Goal: Task Accomplishment & Management: Manage account settings

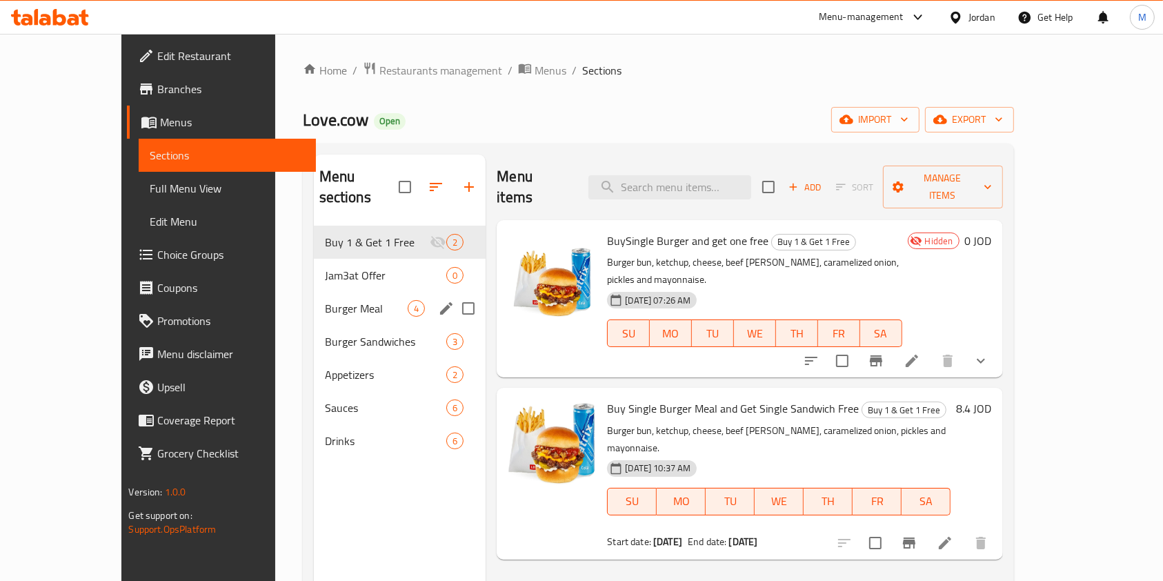
click at [314, 296] on div "Burger Meal 4" at bounding box center [400, 308] width 172 height 33
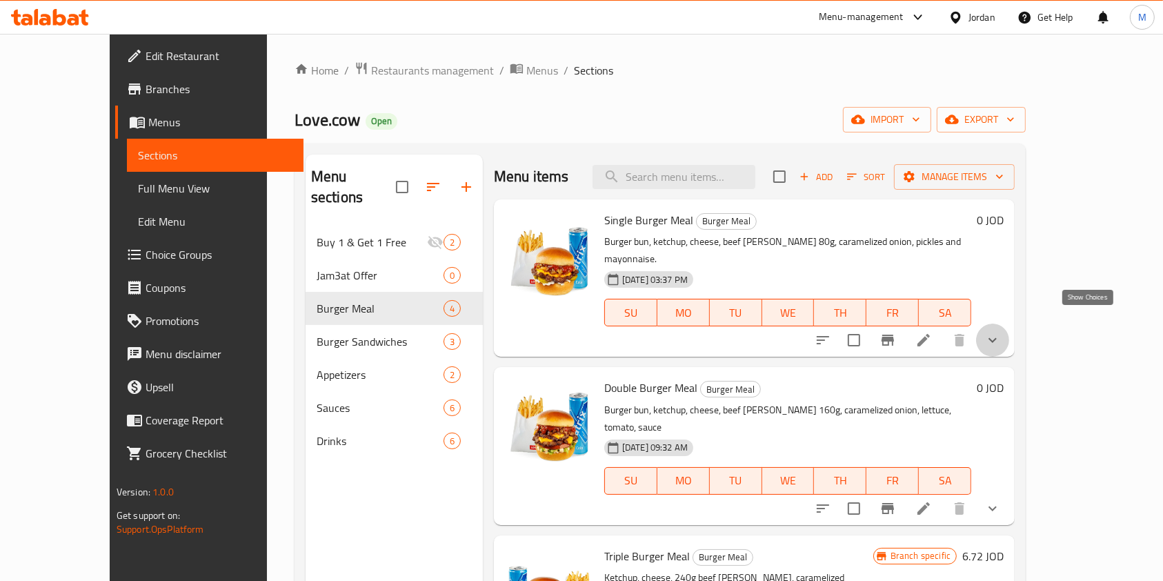
click at [1001, 332] on icon "show more" at bounding box center [992, 340] width 17 height 17
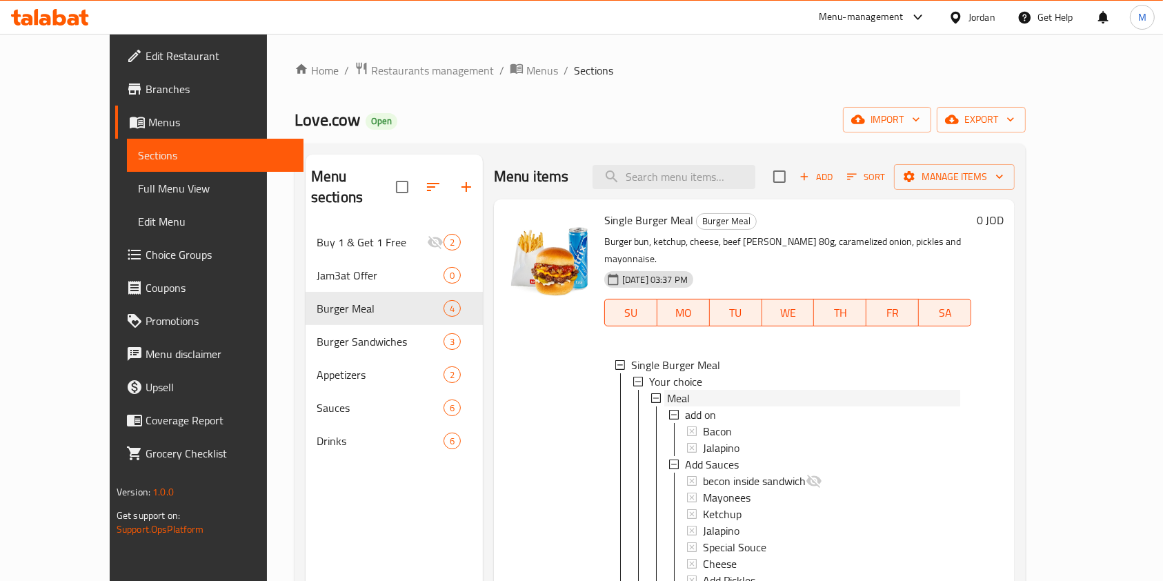
click at [667, 390] on span "Meal" at bounding box center [678, 398] width 23 height 17
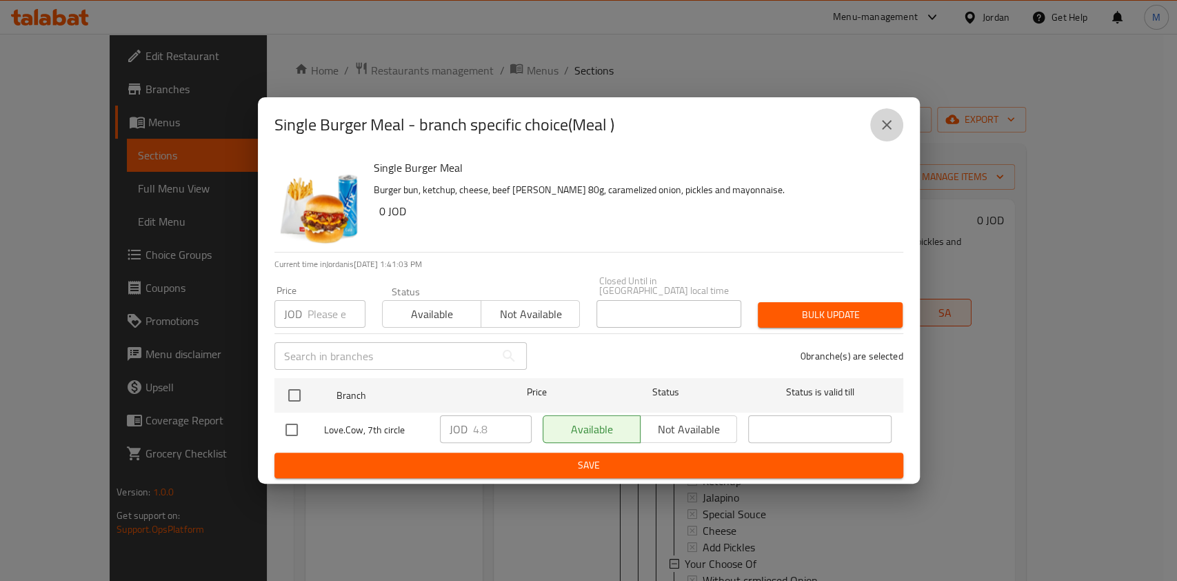
click at [883, 133] on icon "close" at bounding box center [887, 125] width 17 height 17
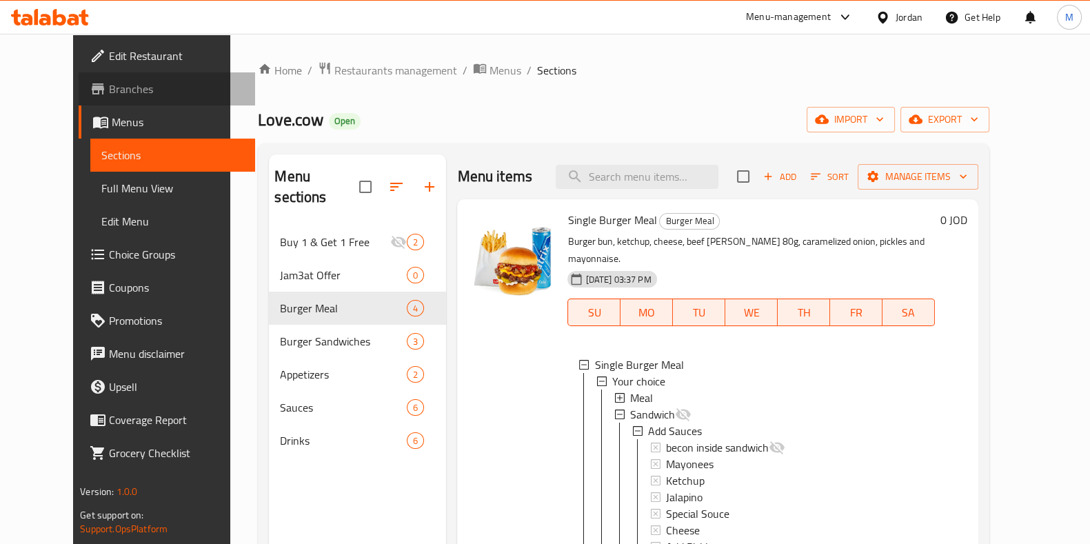
click at [109, 94] on span "Branches" at bounding box center [176, 89] width 135 height 17
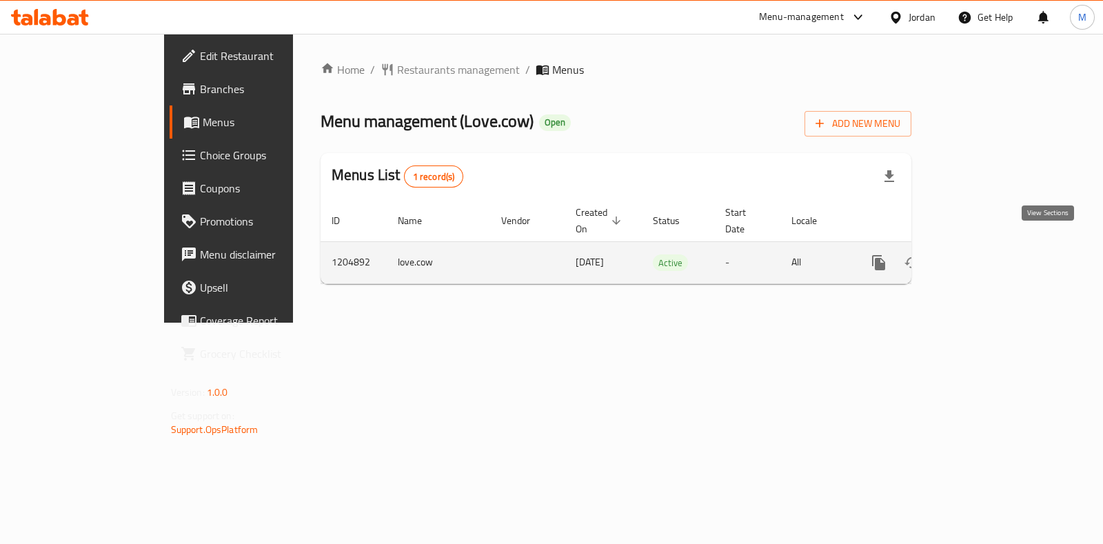
click at [987, 254] on icon "enhanced table" at bounding box center [978, 262] width 17 height 17
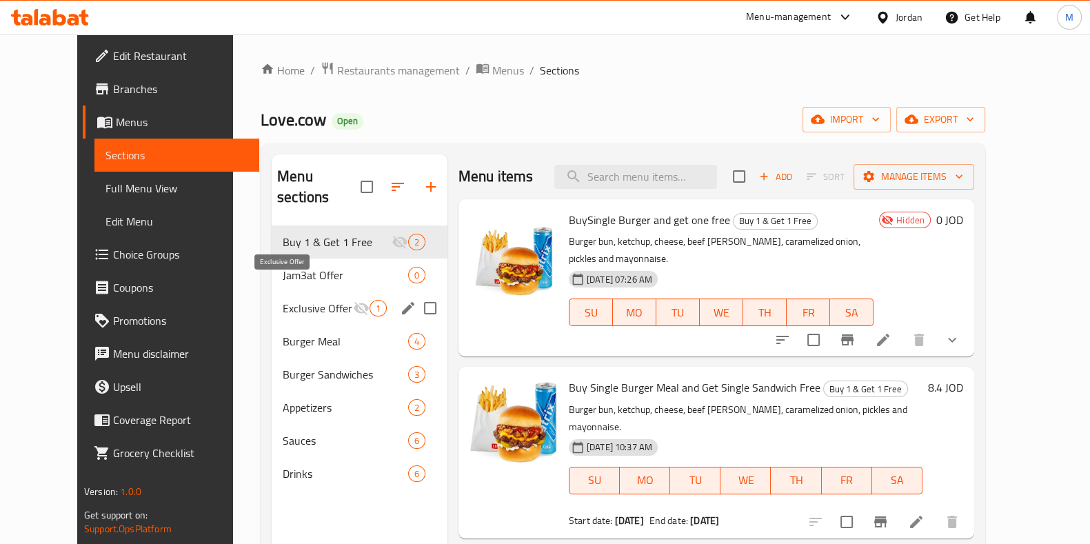
click at [283, 300] on span "Exclusive Offer" at bounding box center [318, 308] width 70 height 17
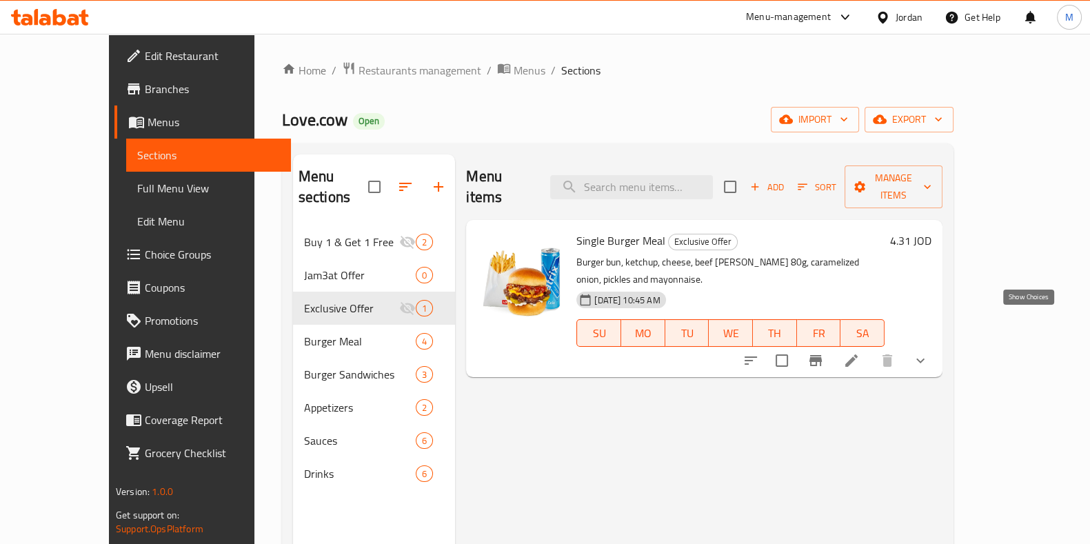
click at [929, 352] on icon "show more" at bounding box center [920, 360] width 17 height 17
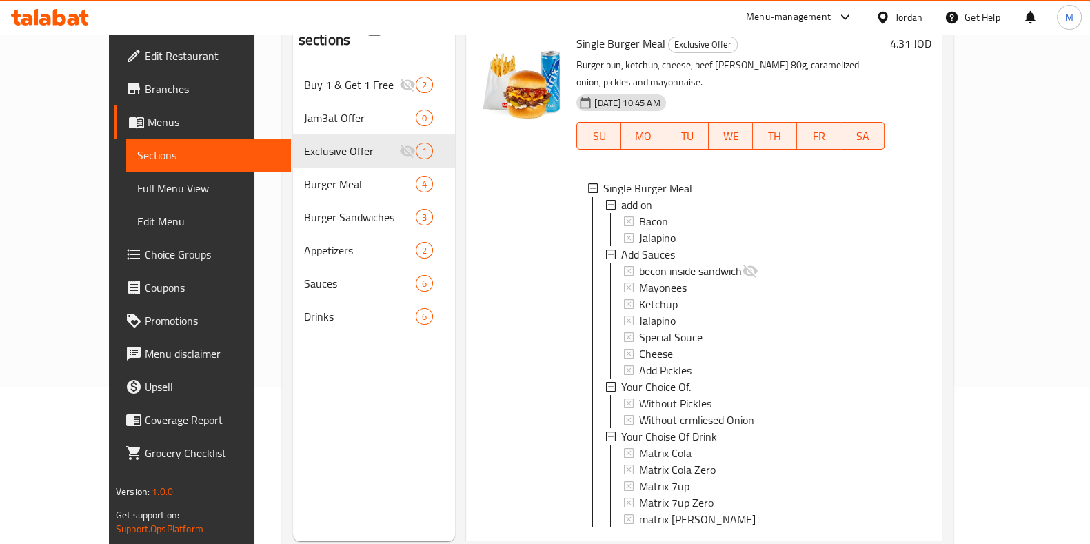
scroll to position [193, 0]
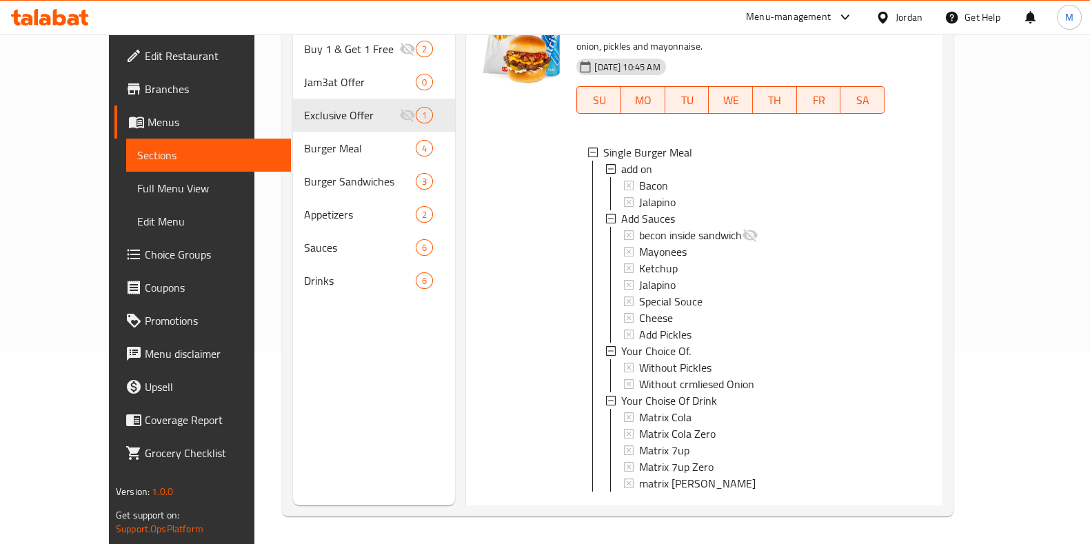
click at [929, 506] on icon "show more" at bounding box center [920, 514] width 17 height 17
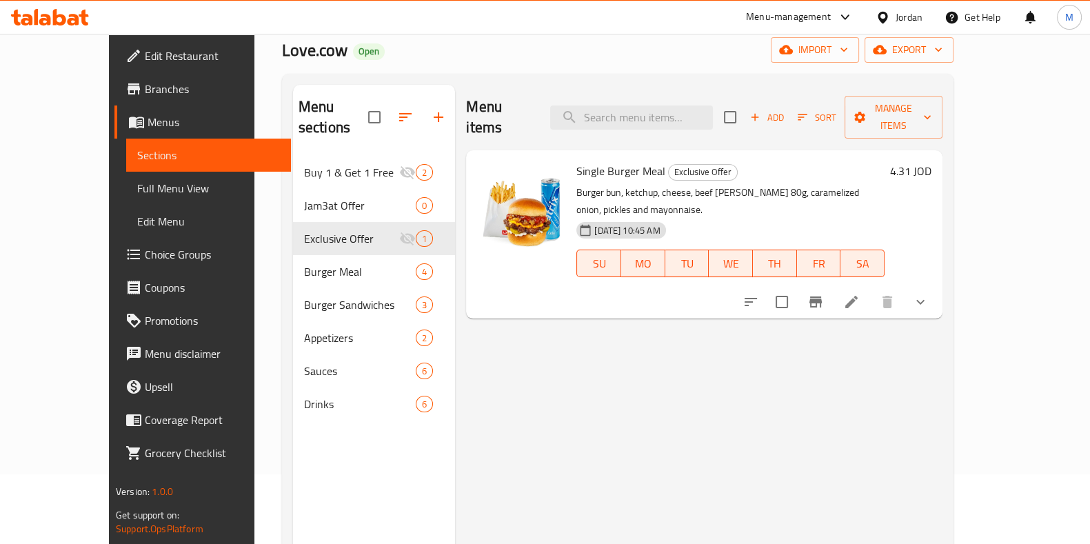
scroll to position [0, 0]
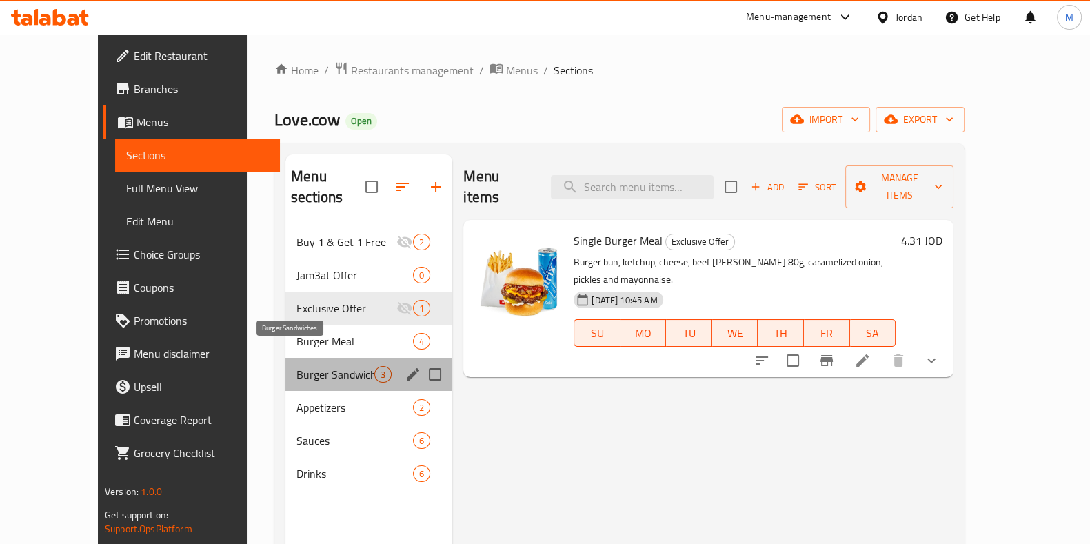
click at [297, 366] on span "Burger Sandwiches" at bounding box center [336, 374] width 78 height 17
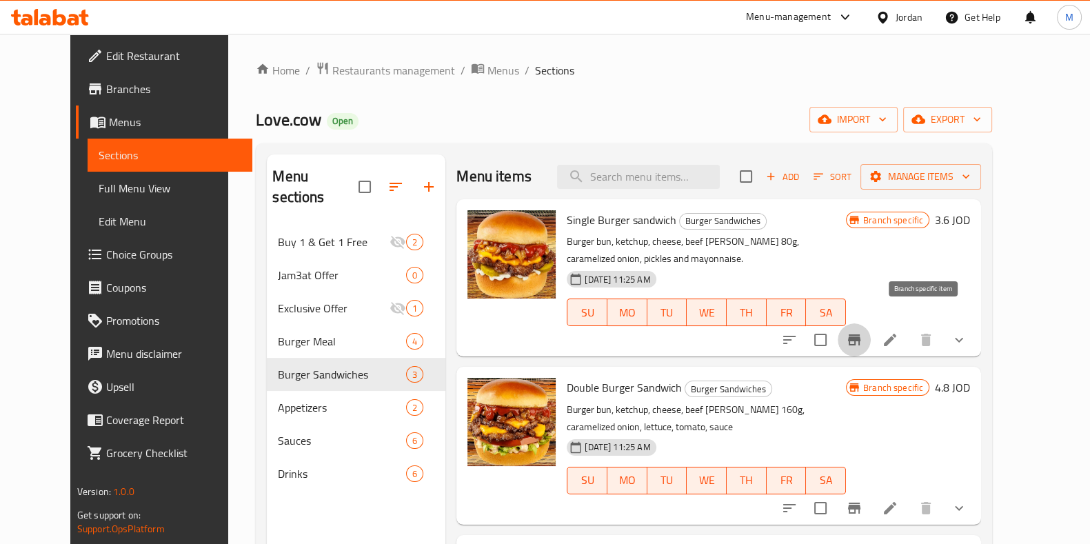
click at [861, 334] on icon "Branch-specific-item" at bounding box center [854, 339] width 12 height 11
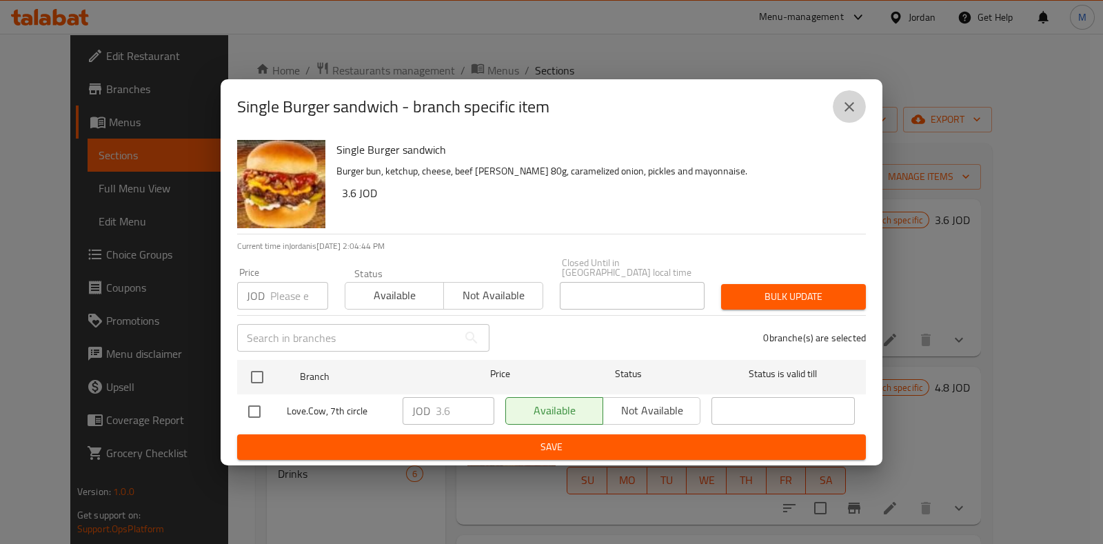
click at [852, 102] on button "close" at bounding box center [849, 106] width 33 height 33
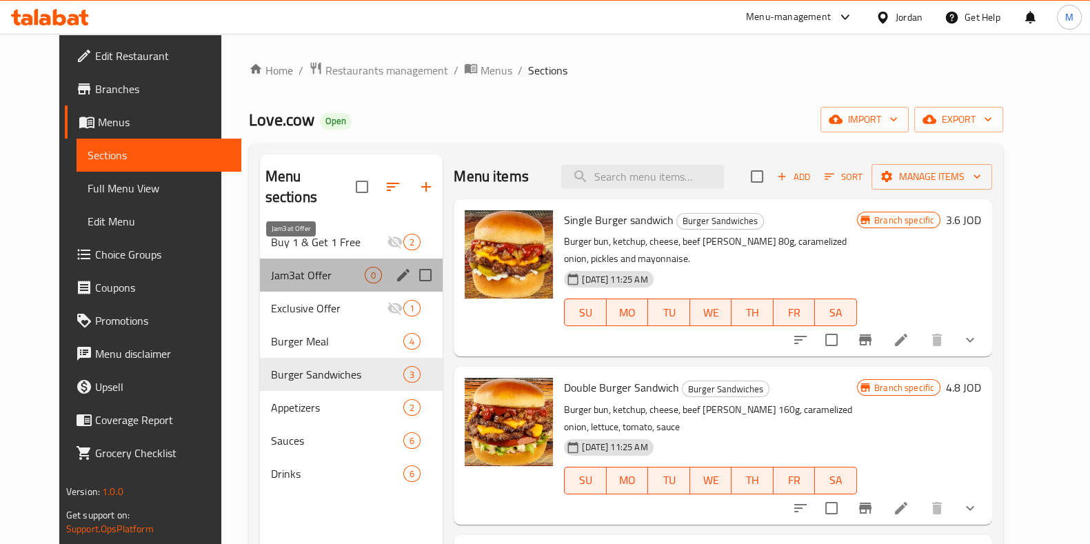
click at [271, 267] on span "Jam3at Offer" at bounding box center [318, 275] width 94 height 17
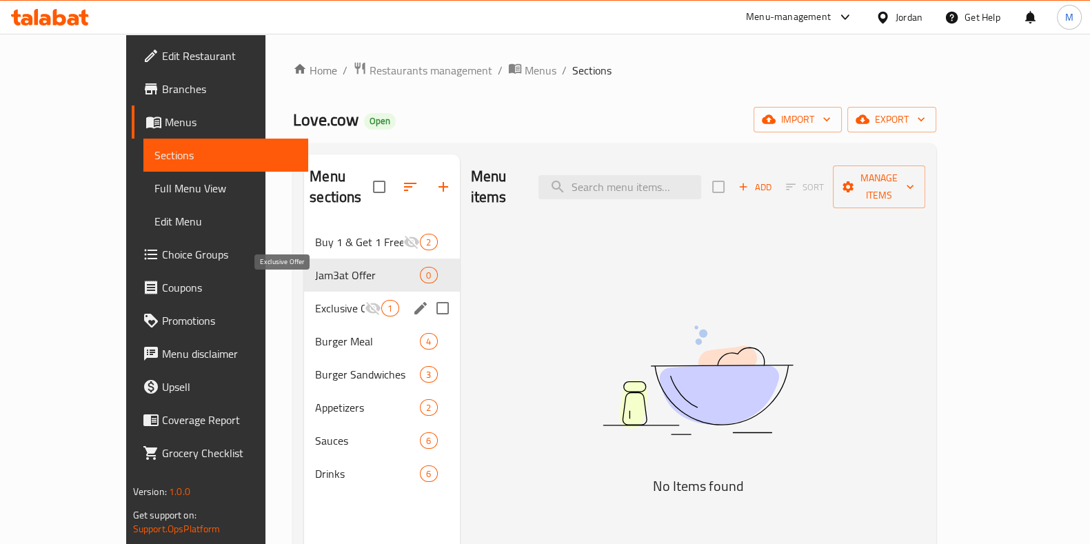
click at [315, 300] on span "Exclusive Offer" at bounding box center [340, 308] width 50 height 17
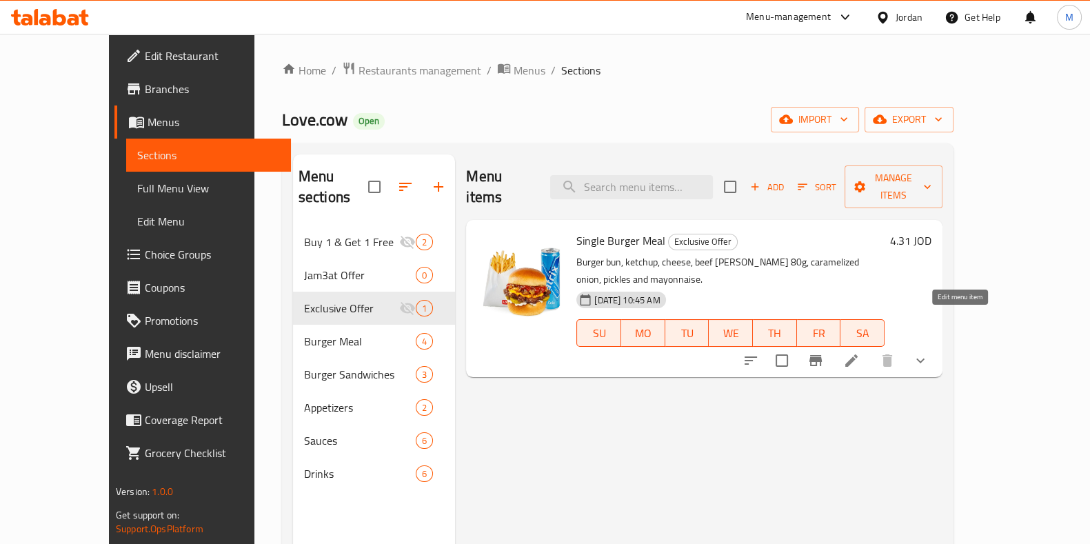
click at [860, 352] on icon at bounding box center [851, 360] width 17 height 17
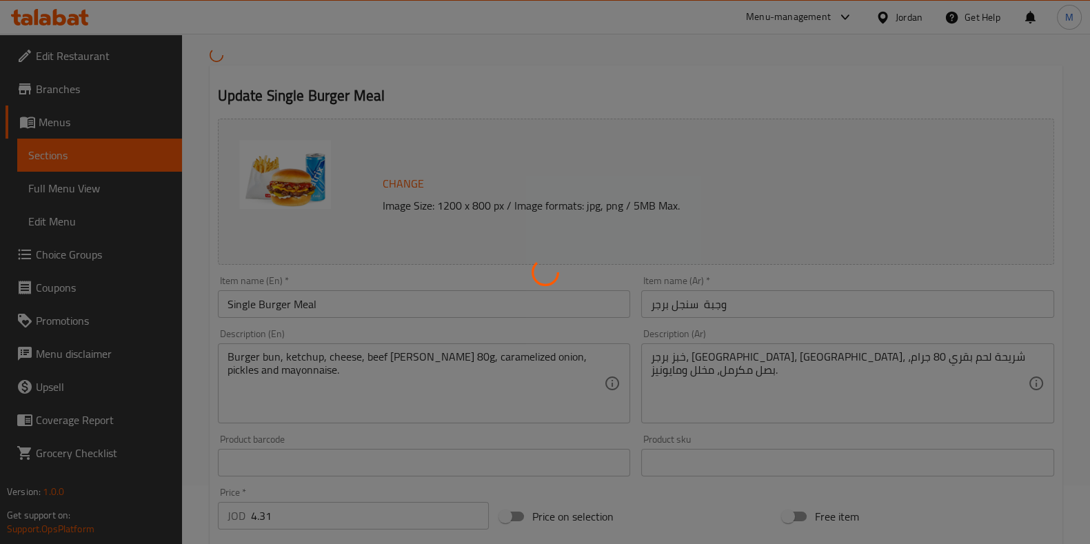
scroll to position [86, 0]
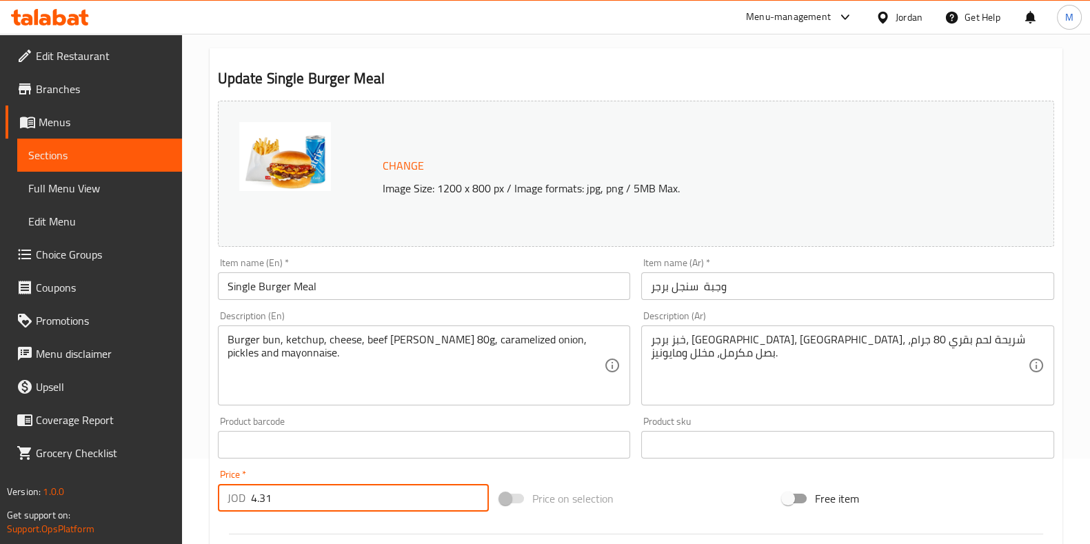
drag, startPoint x: 281, startPoint y: 493, endPoint x: 137, endPoint y: 488, distance: 144.2
click at [150, 490] on div "Edit Restaurant Branches Menus Sections Full Menu View Edit Menu Choice Groups …" at bounding box center [545, 524] width 1090 height 1153
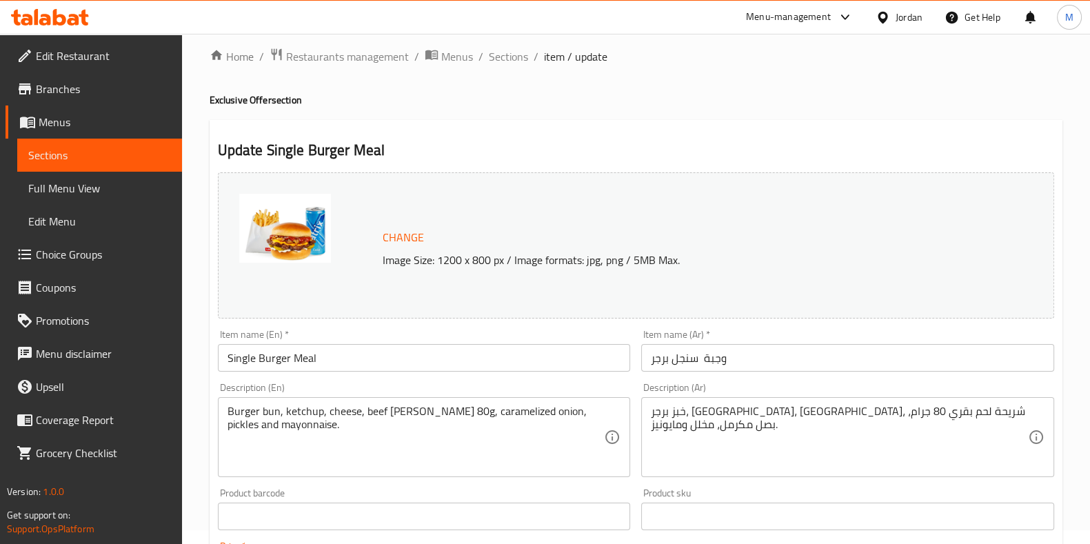
scroll to position [0, 0]
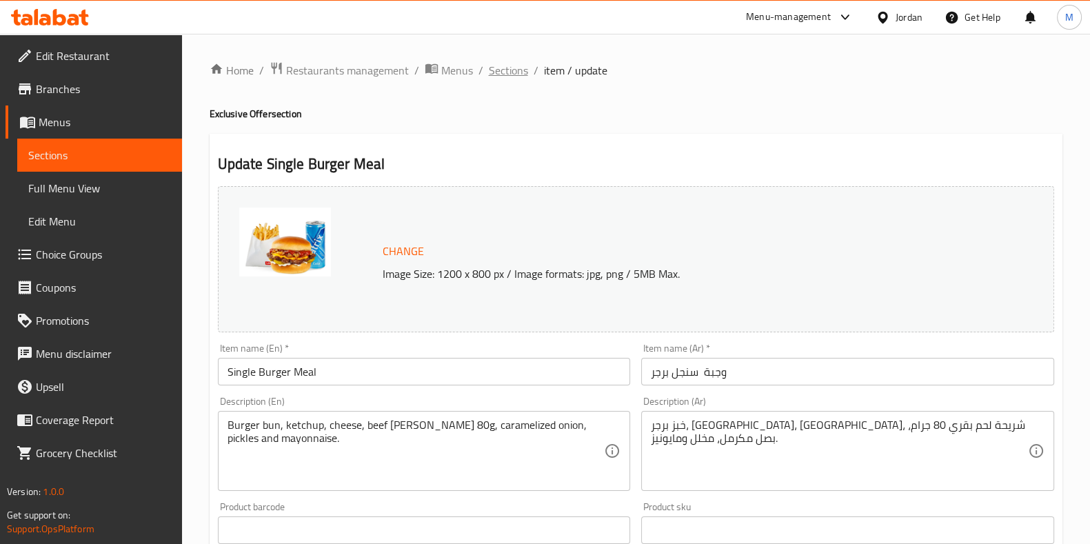
click at [511, 71] on span "Sections" at bounding box center [508, 70] width 39 height 17
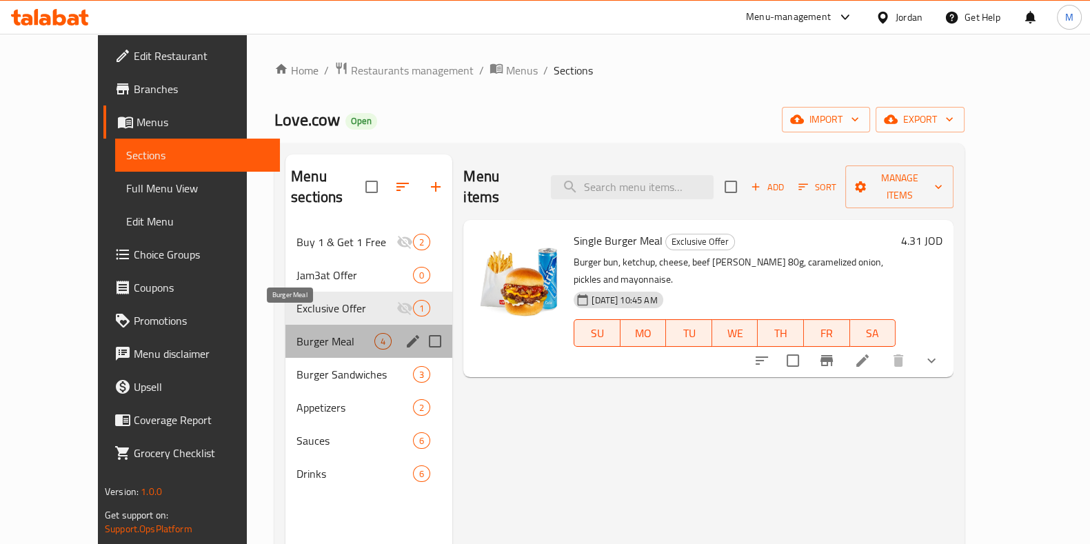
click at [297, 333] on span "Burger Meal" at bounding box center [336, 341] width 78 height 17
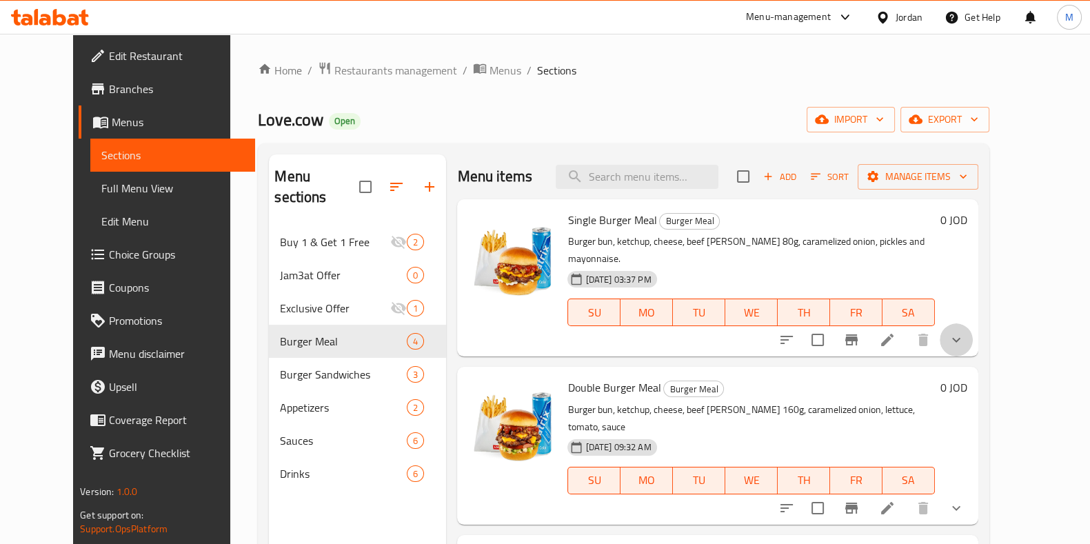
click at [973, 323] on button "show more" at bounding box center [956, 339] width 33 height 33
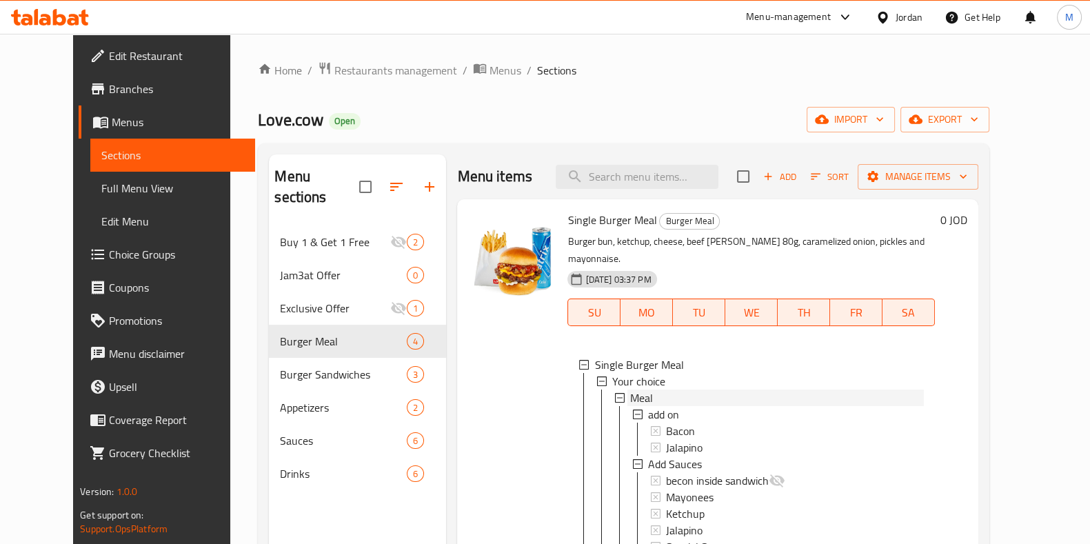
click at [645, 390] on div "Meal" at bounding box center [776, 398] width 293 height 17
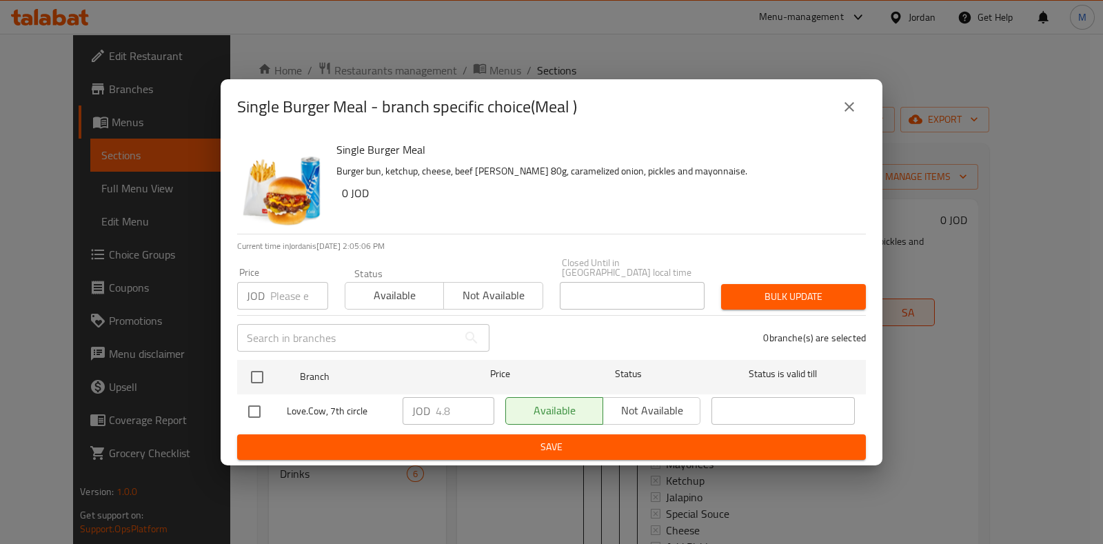
click at [849, 108] on icon "close" at bounding box center [849, 107] width 17 height 17
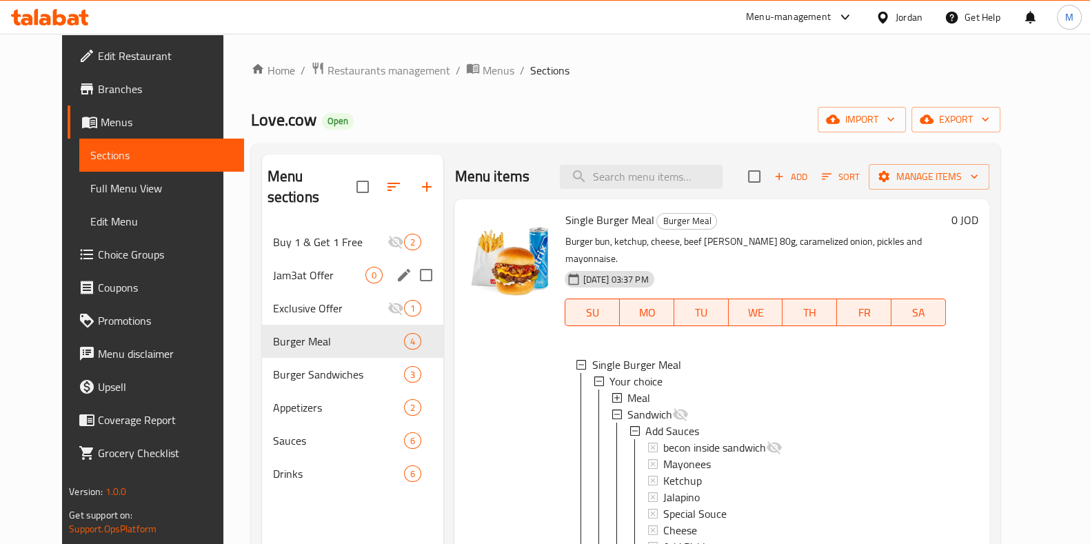
click at [281, 264] on div "Jam3at Offer 0" at bounding box center [353, 275] width 182 height 33
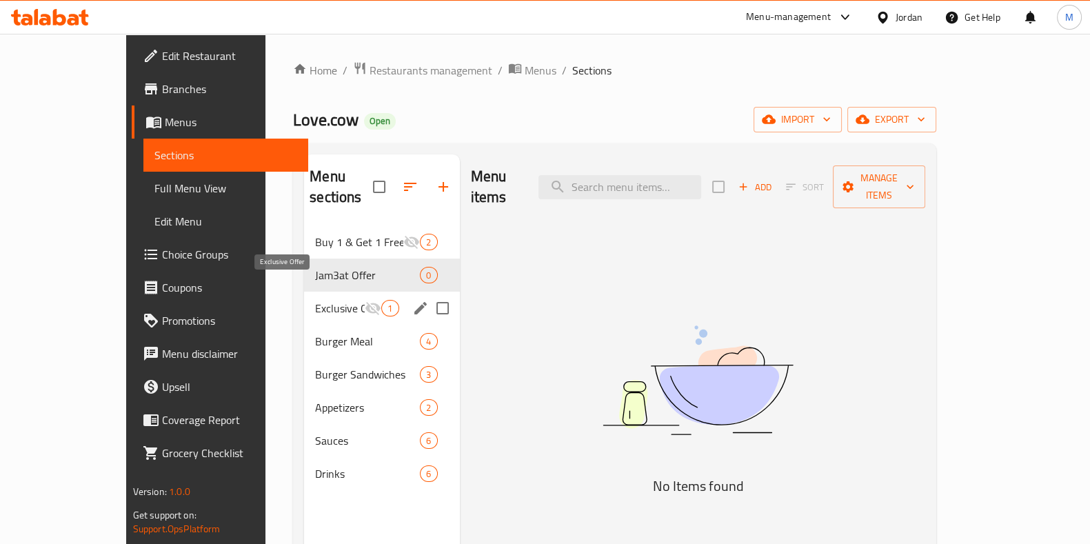
click at [315, 300] on span "Exclusive Offer" at bounding box center [340, 308] width 50 height 17
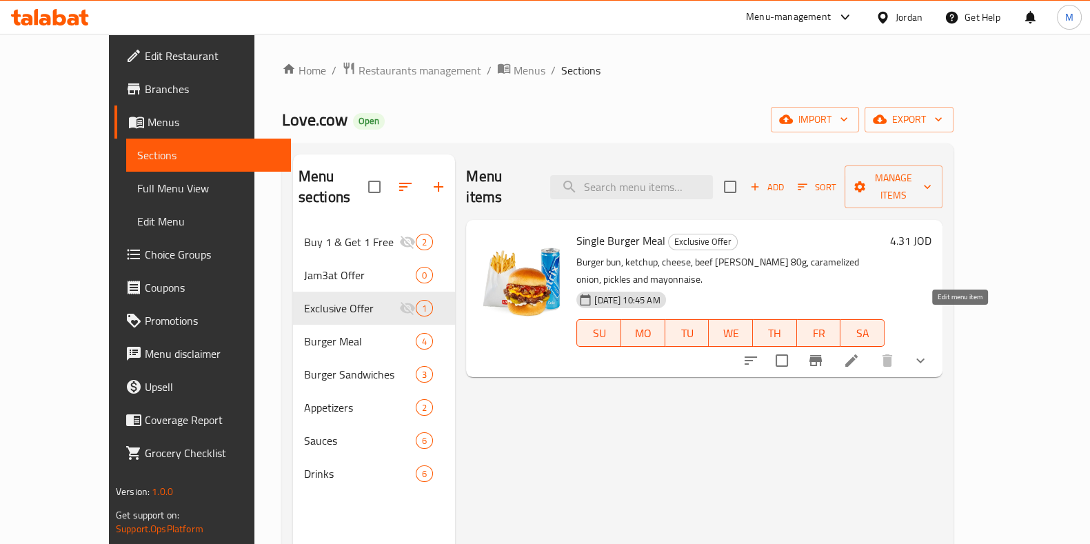
click at [860, 352] on icon at bounding box center [851, 360] width 17 height 17
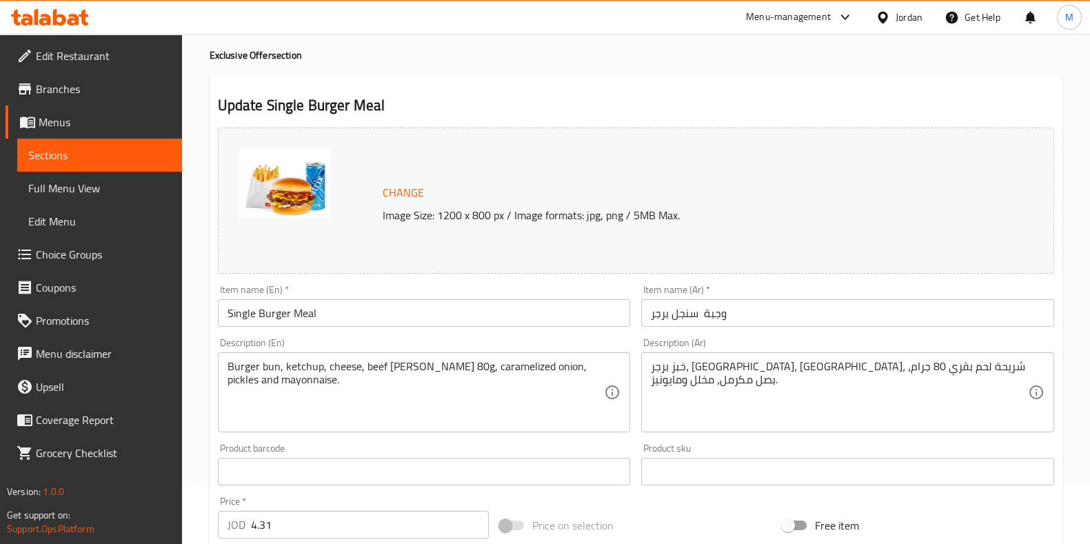
scroll to position [86, 0]
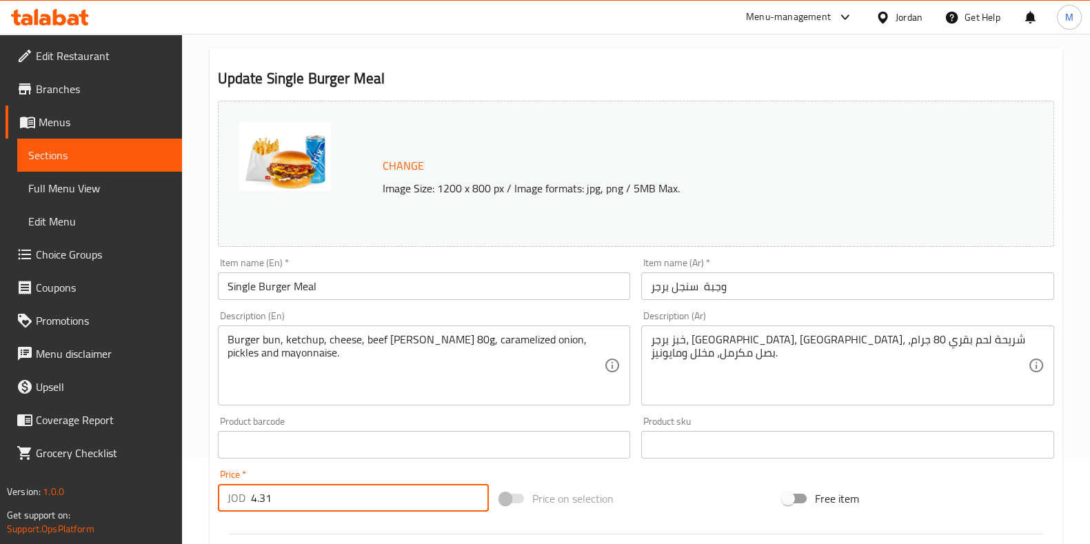
drag, startPoint x: 246, startPoint y: 503, endPoint x: 16, endPoint y: 467, distance: 232.4
click at [172, 501] on div "Edit Restaurant Branches Menus Sections Full Menu View Edit Menu Choice Groups …" at bounding box center [545, 524] width 1090 height 1153
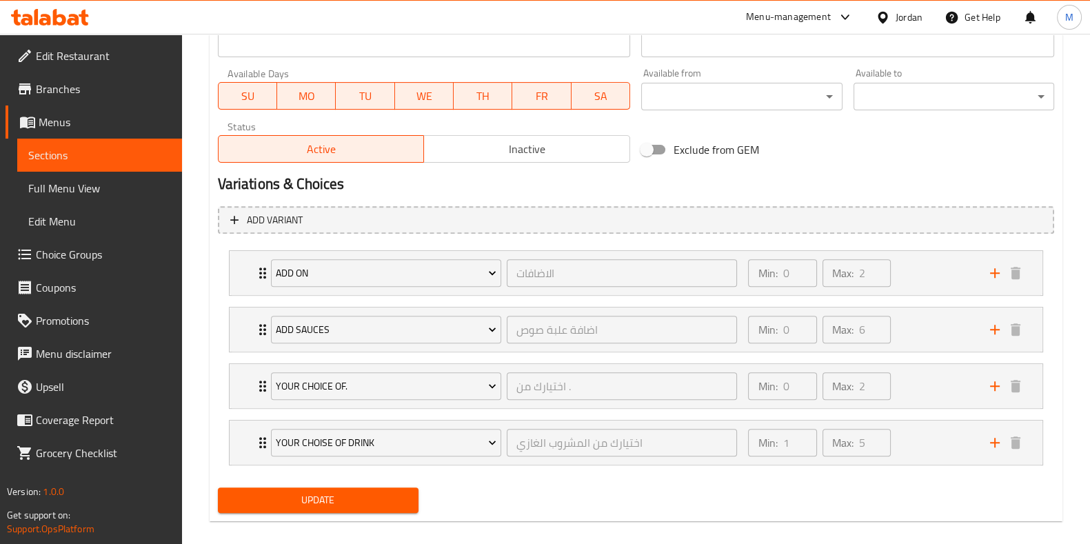
scroll to position [641, 0]
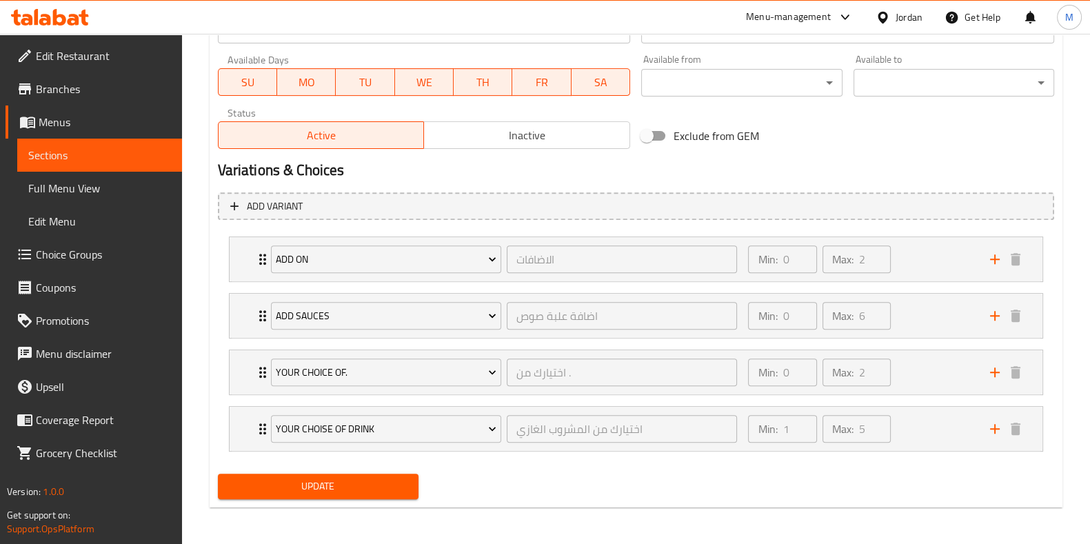
type input "4.8"
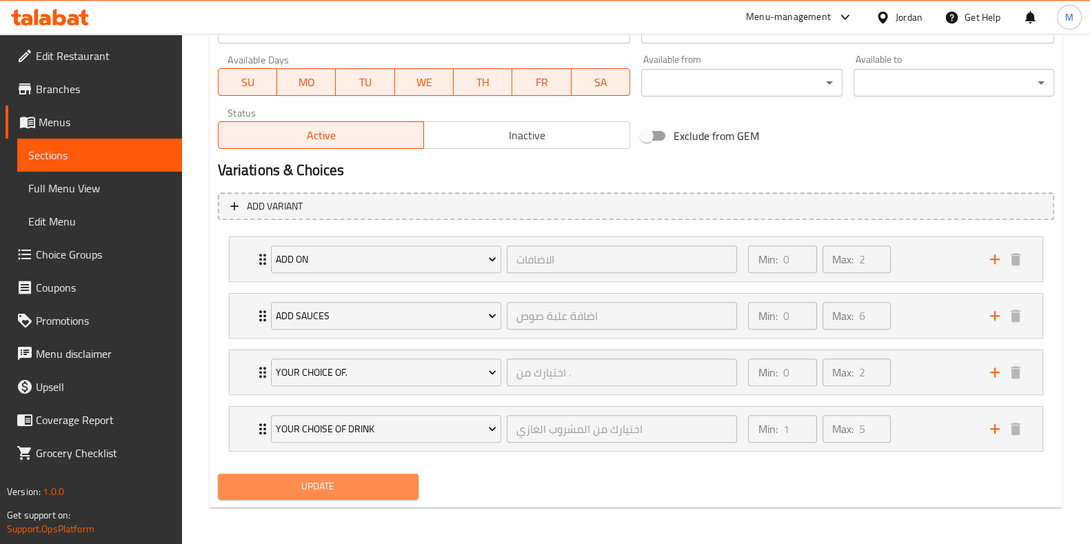
click at [383, 494] on button "Update" at bounding box center [318, 487] width 201 height 26
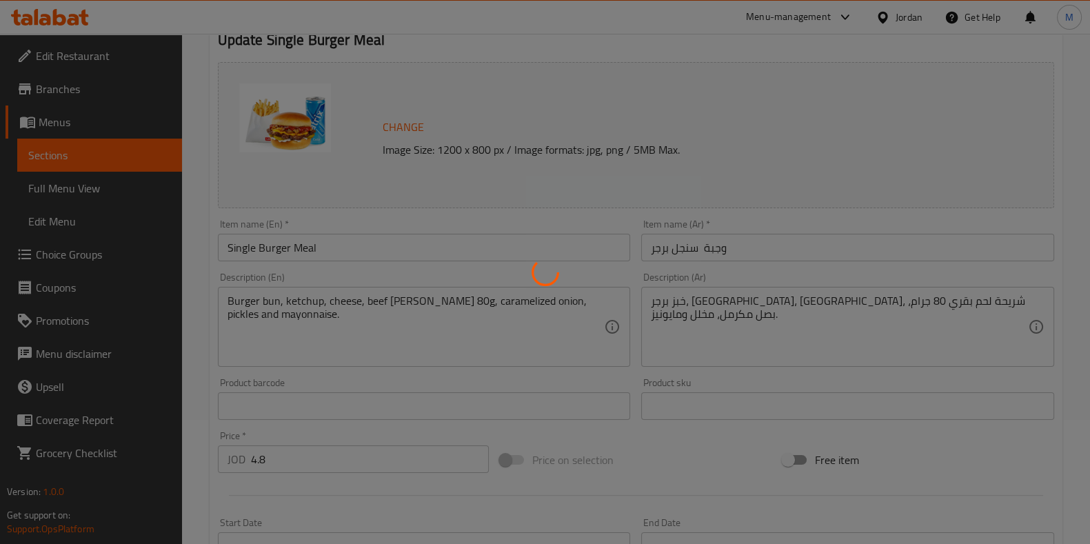
scroll to position [0, 0]
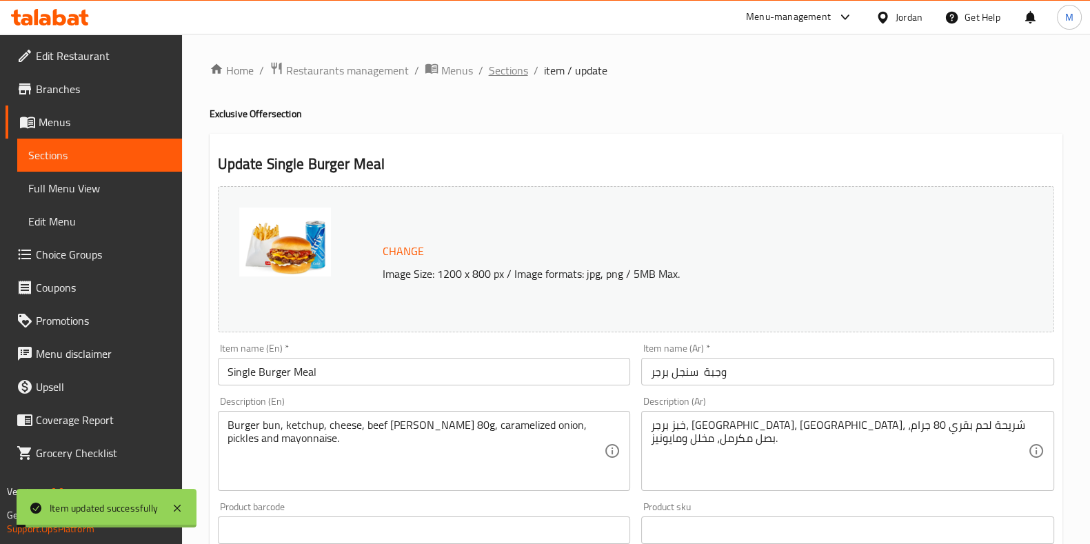
click at [521, 69] on span "Sections" at bounding box center [508, 70] width 39 height 17
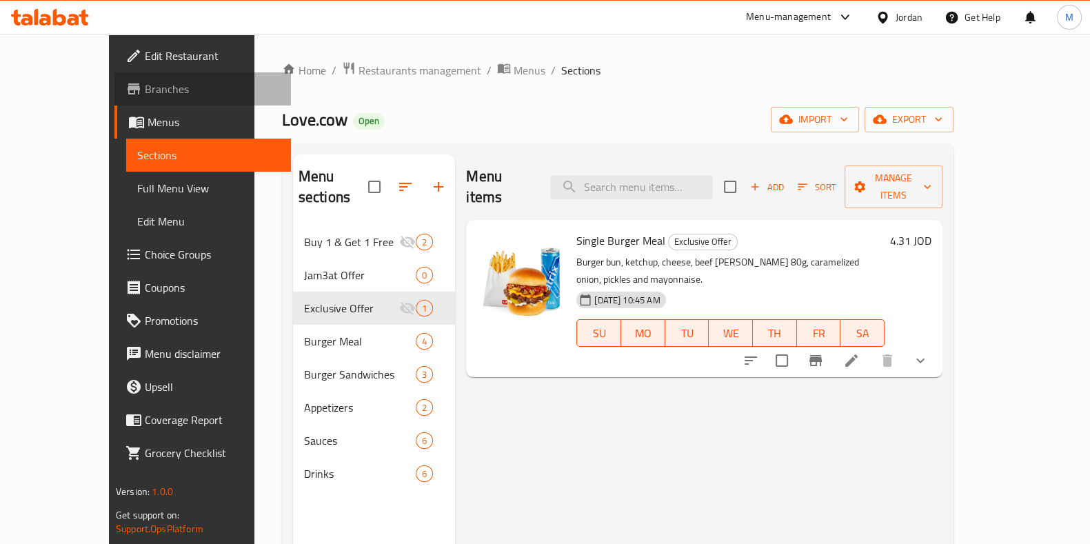
click at [145, 86] on span "Branches" at bounding box center [212, 89] width 135 height 17
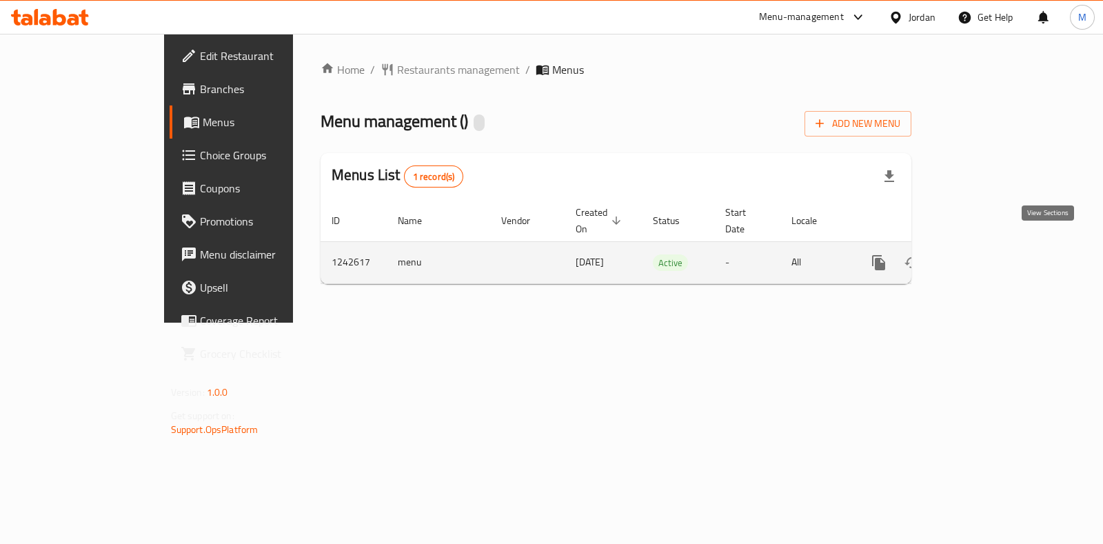
click at [987, 254] on icon "enhanced table" at bounding box center [978, 262] width 17 height 17
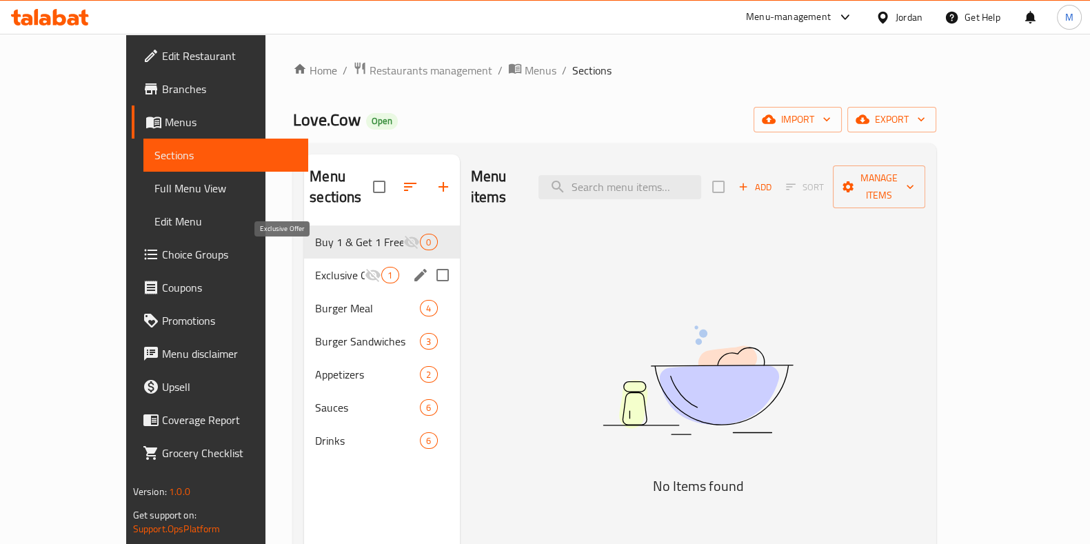
click at [315, 267] on span "Exclusive Offer" at bounding box center [340, 275] width 50 height 17
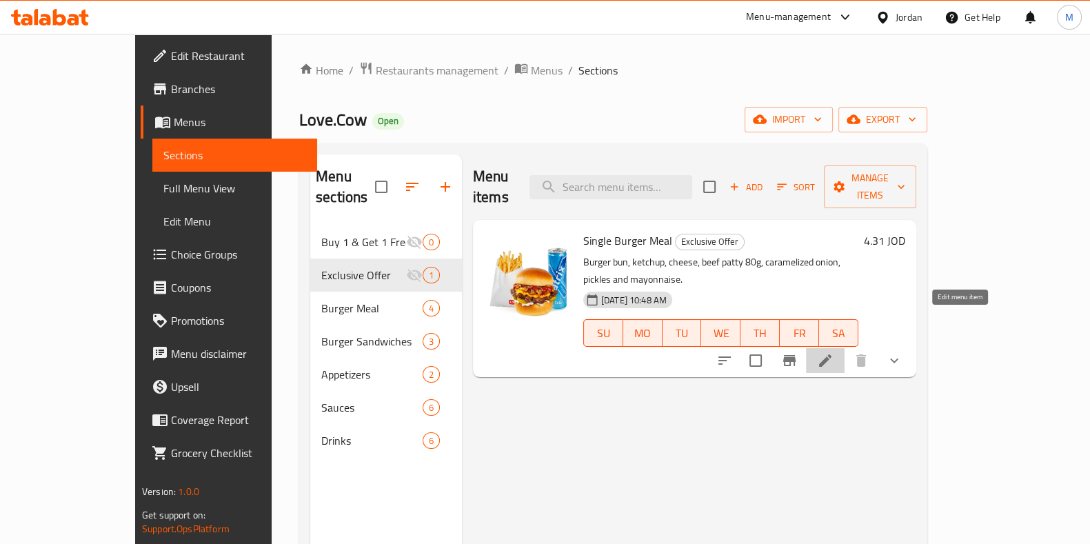
click at [832, 354] on icon at bounding box center [825, 360] width 12 height 12
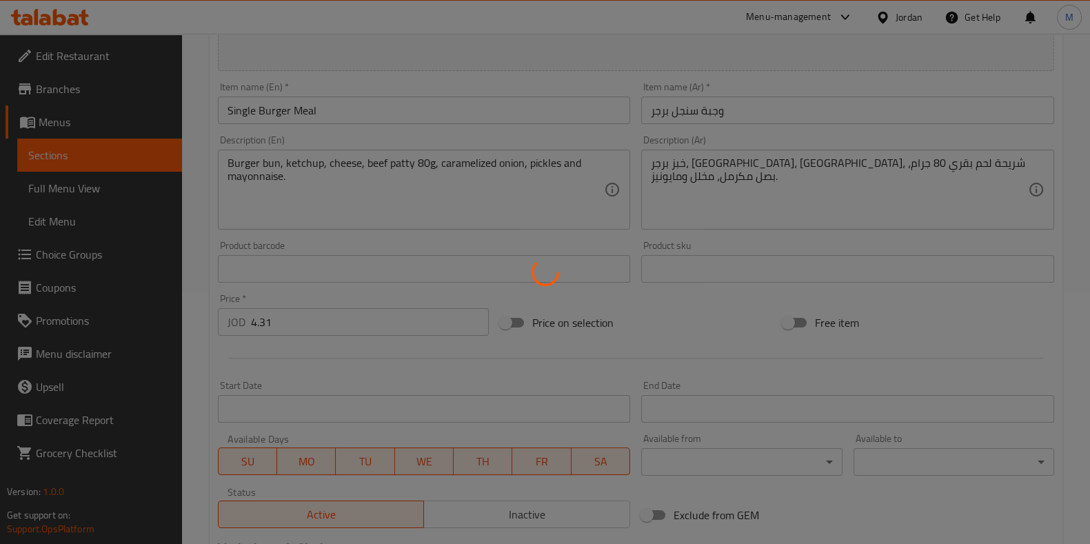
scroll to position [259, 0]
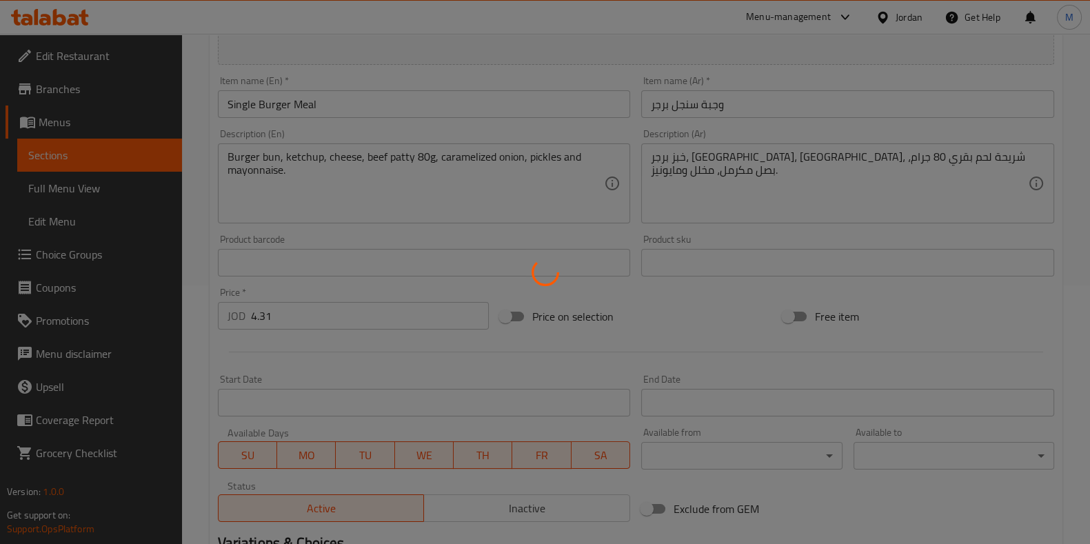
click at [280, 315] on div at bounding box center [545, 272] width 1090 height 544
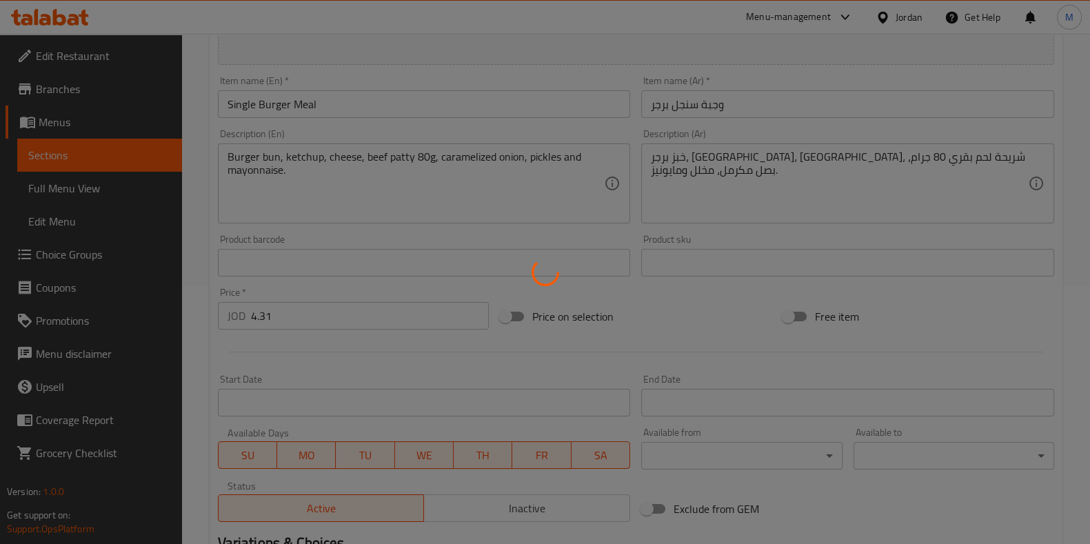
click at [280, 315] on div at bounding box center [545, 272] width 1090 height 544
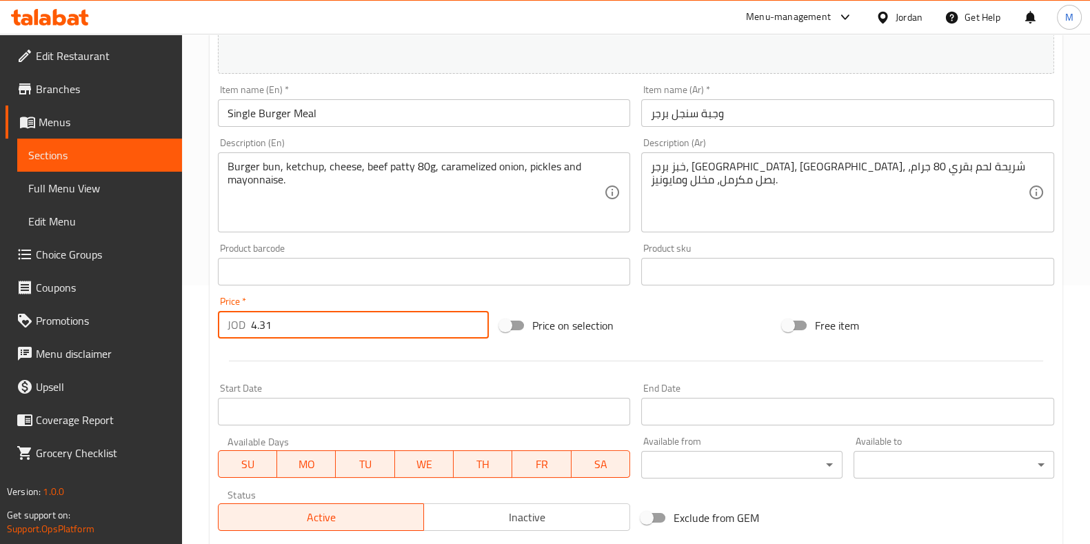
drag, startPoint x: 280, startPoint y: 328, endPoint x: 0, endPoint y: 329, distance: 280.0
click at [2, 329] on div "Edit Restaurant Branches Menus Sections Full Menu View Edit Menu Choice Groups …" at bounding box center [545, 351] width 1090 height 1153
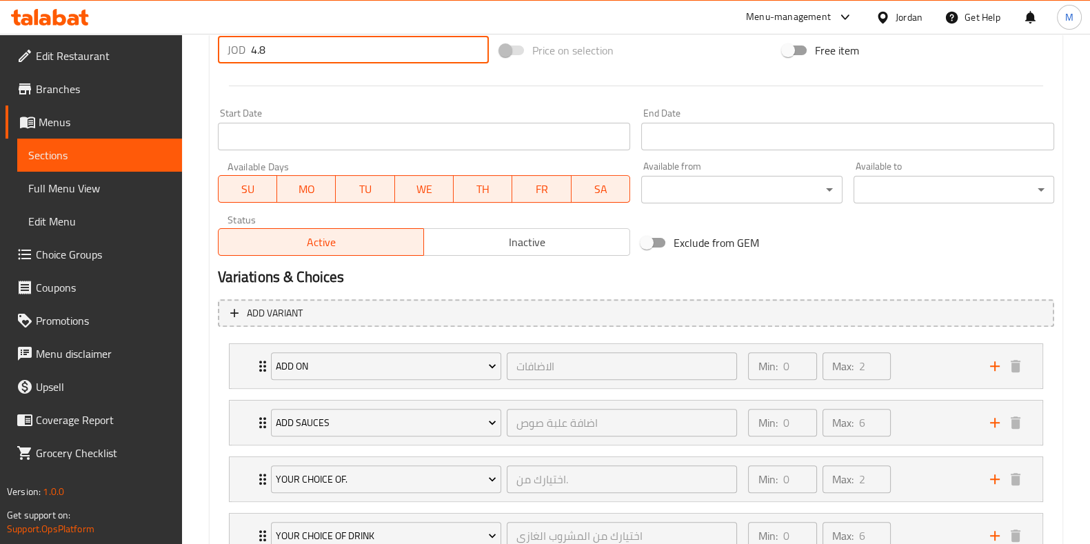
scroll to position [641, 0]
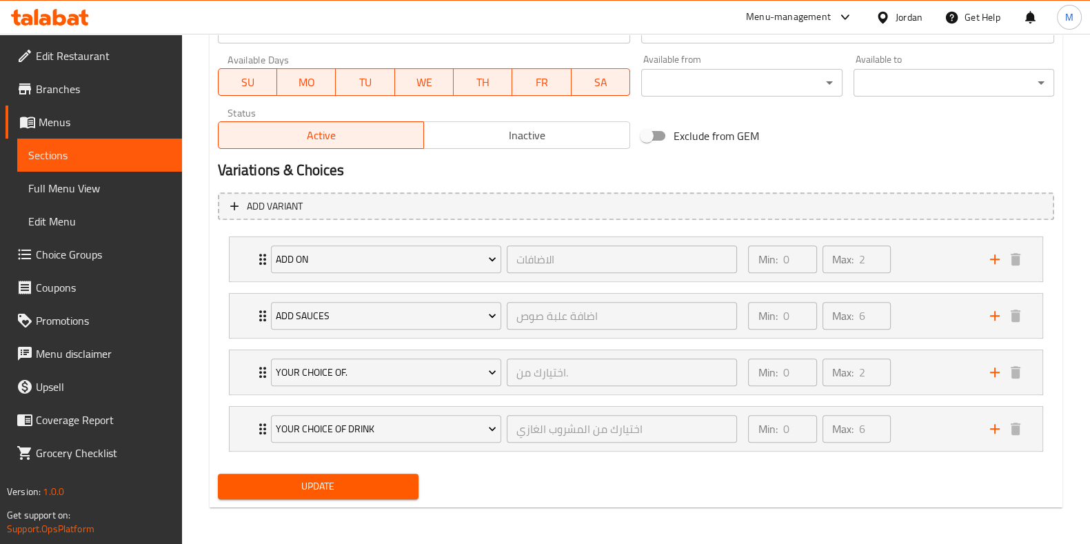
type input "4.8"
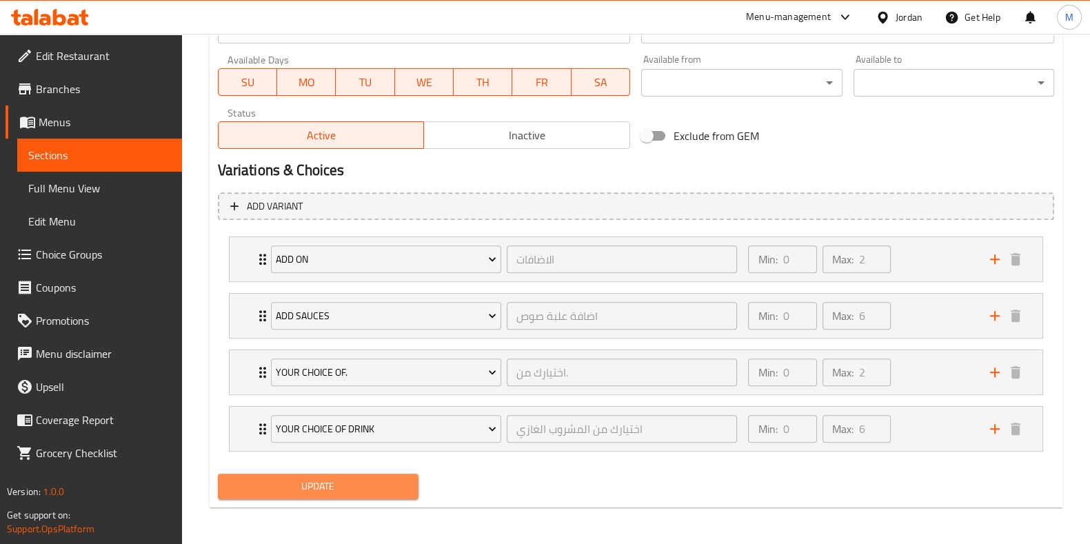
click at [379, 487] on span "Update" at bounding box center [318, 486] width 179 height 17
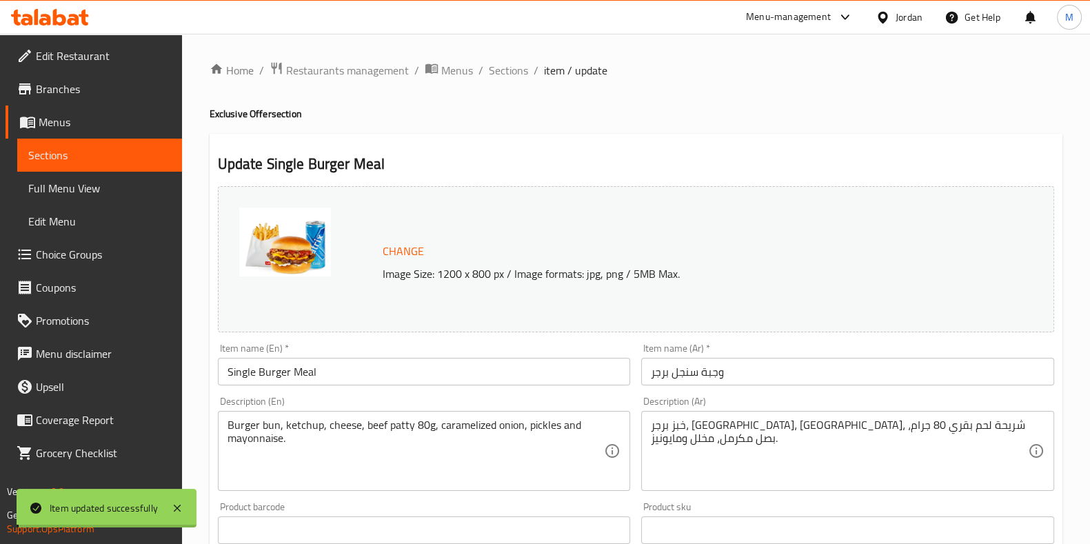
scroll to position [0, 0]
click at [509, 62] on span "Sections" at bounding box center [508, 70] width 39 height 17
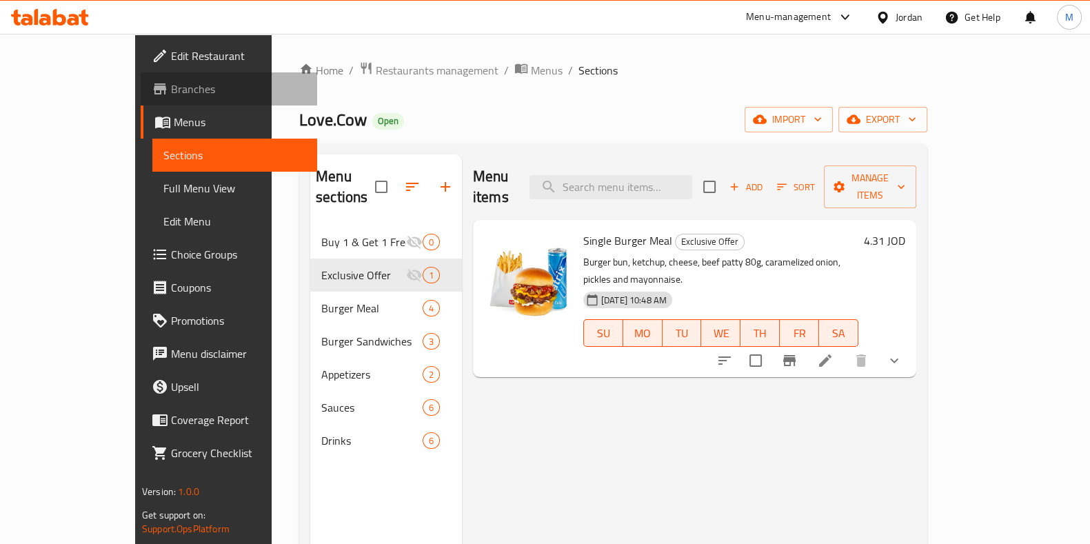
click at [171, 91] on span "Branches" at bounding box center [238, 89] width 135 height 17
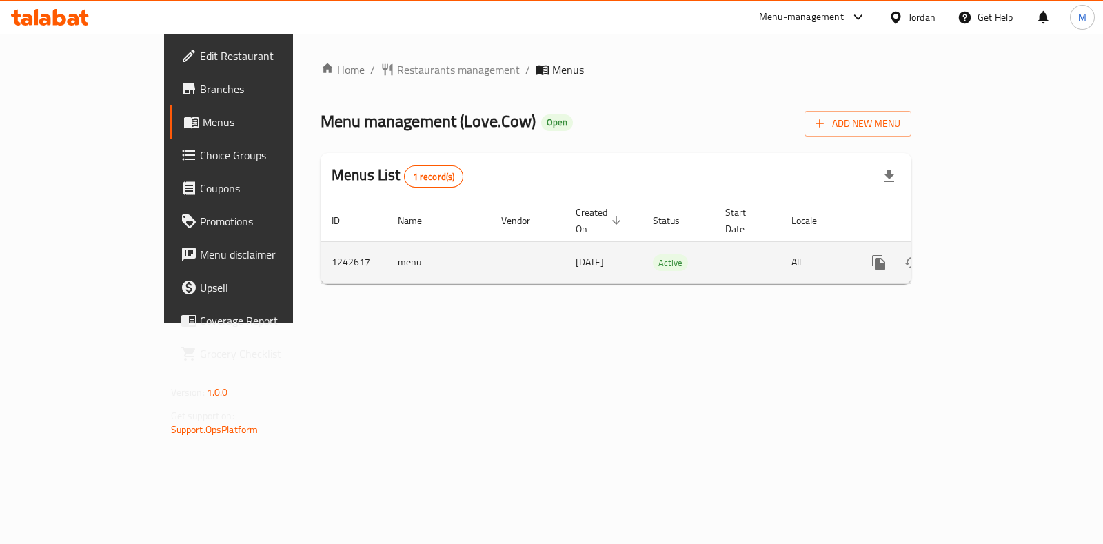
click at [985, 257] on icon "enhanced table" at bounding box center [978, 263] width 12 height 12
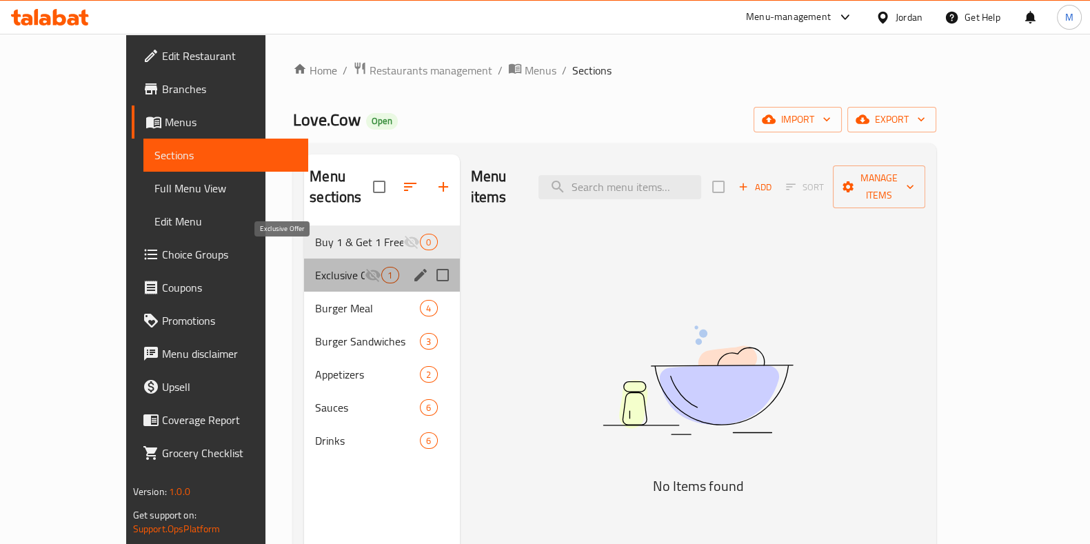
click at [315, 267] on span "Exclusive Offer" at bounding box center [340, 275] width 50 height 17
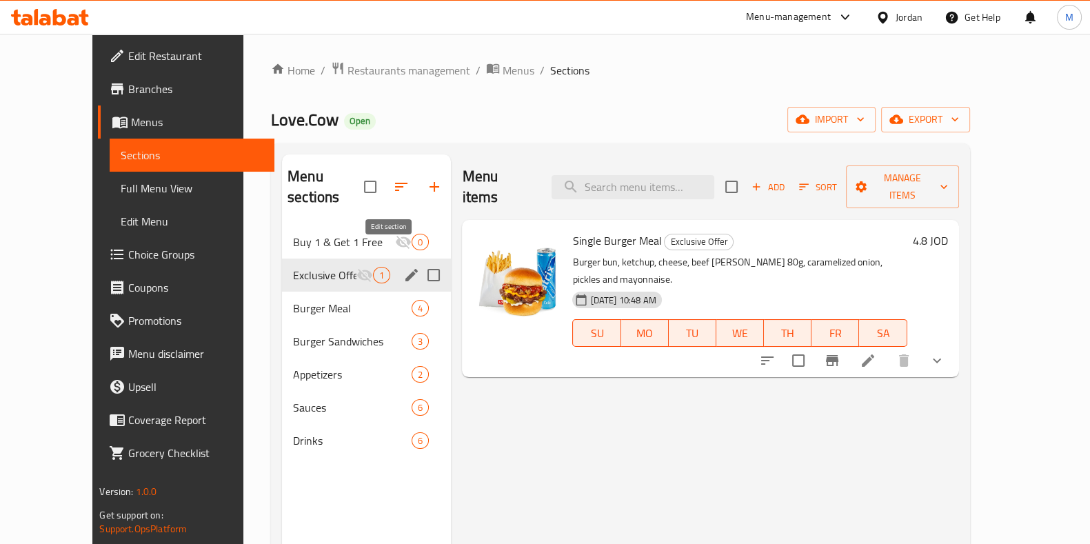
click at [403, 267] on icon "edit" at bounding box center [411, 275] width 17 height 17
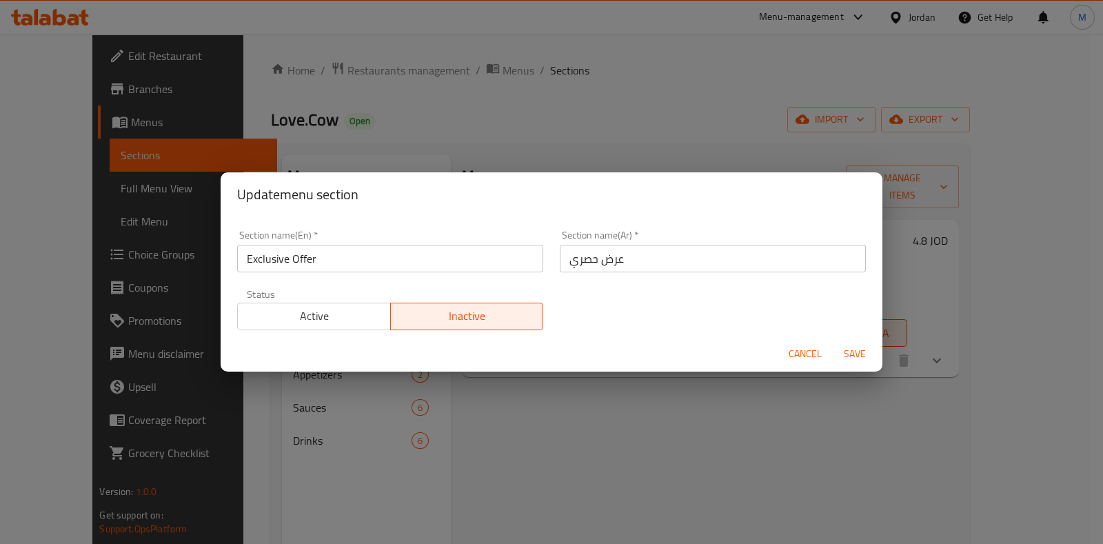
click at [307, 309] on span "Active" at bounding box center [314, 316] width 142 height 20
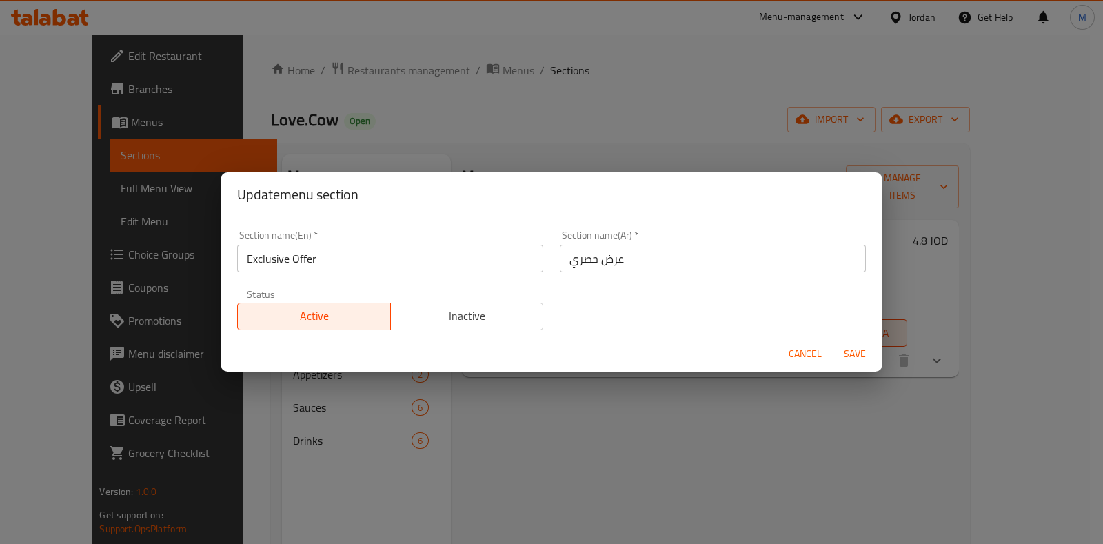
click at [854, 351] on span "Save" at bounding box center [855, 354] width 33 height 17
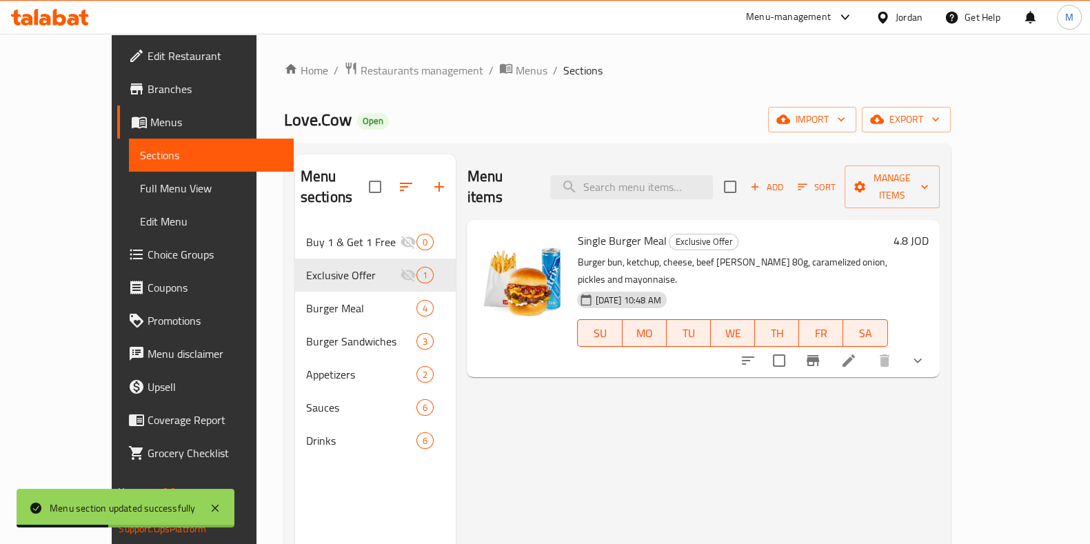
click at [295, 484] on div "Menu sections Buy 1 & Get 1 Free 0 Exclusive Offer 1 Burger Meal 4 Burger Sandw…" at bounding box center [375, 426] width 161 height 544
click at [940, 112] on span "export" at bounding box center [906, 119] width 67 height 17
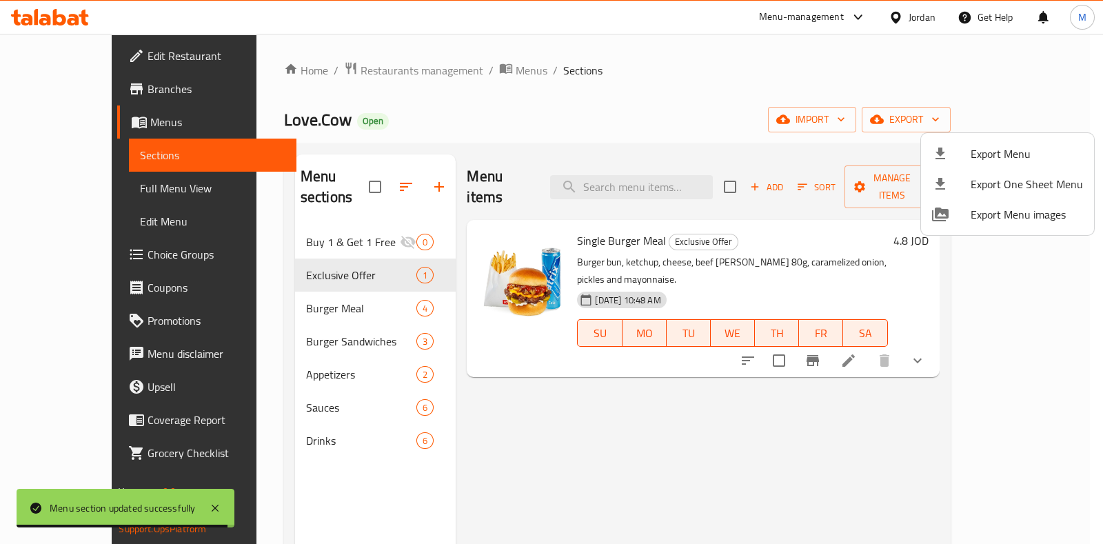
click at [1003, 57] on div at bounding box center [551, 272] width 1103 height 544
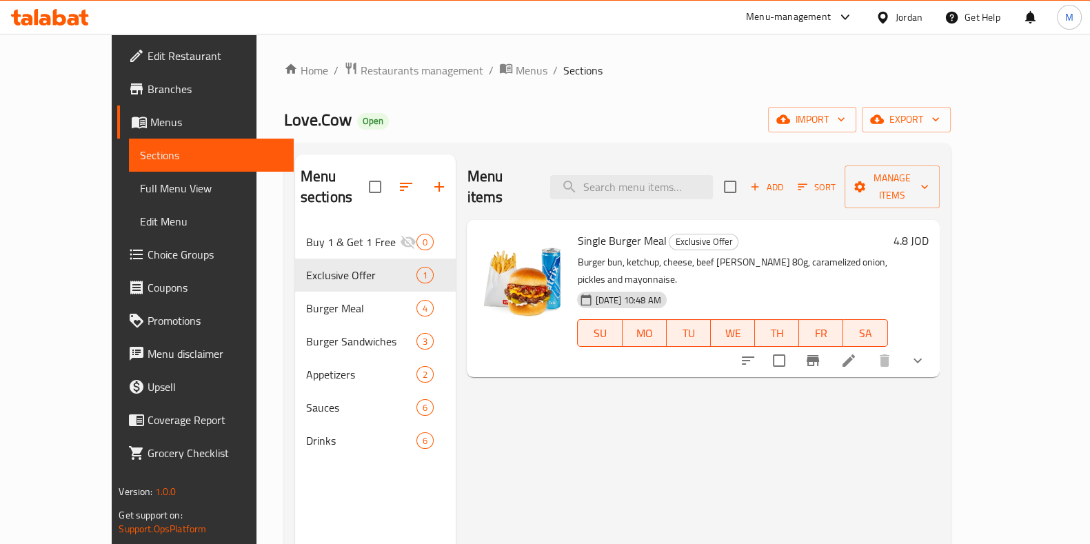
click at [148, 87] on span "Branches" at bounding box center [215, 89] width 135 height 17
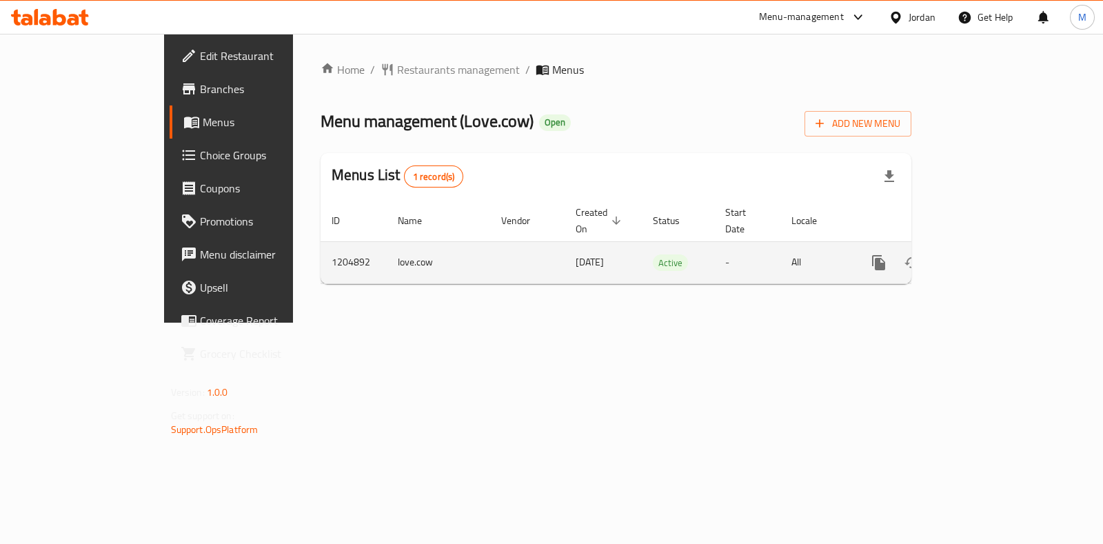
click at [987, 254] on icon "enhanced table" at bounding box center [978, 262] width 17 height 17
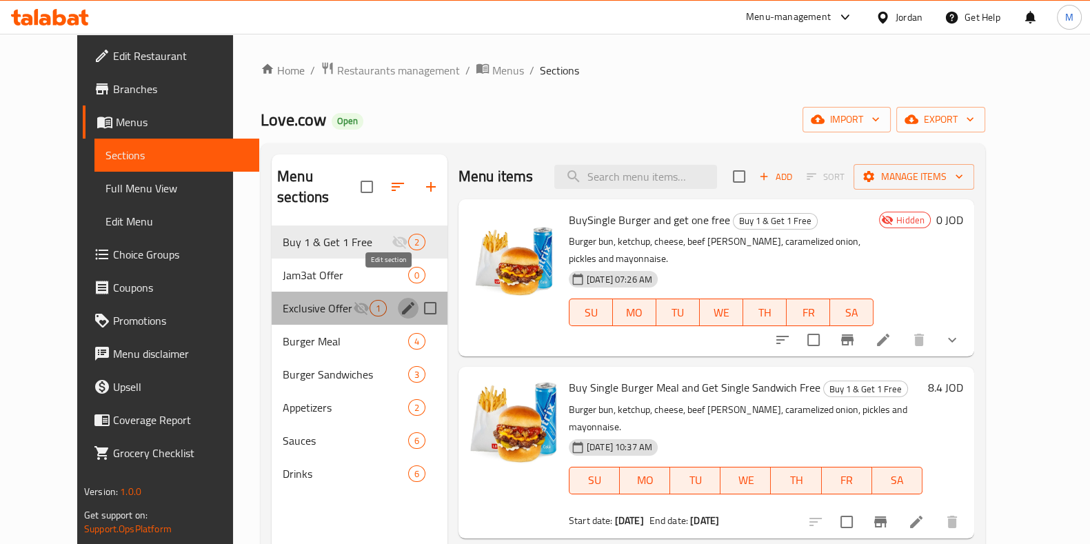
click at [402, 302] on icon "edit" at bounding box center [408, 308] width 12 height 12
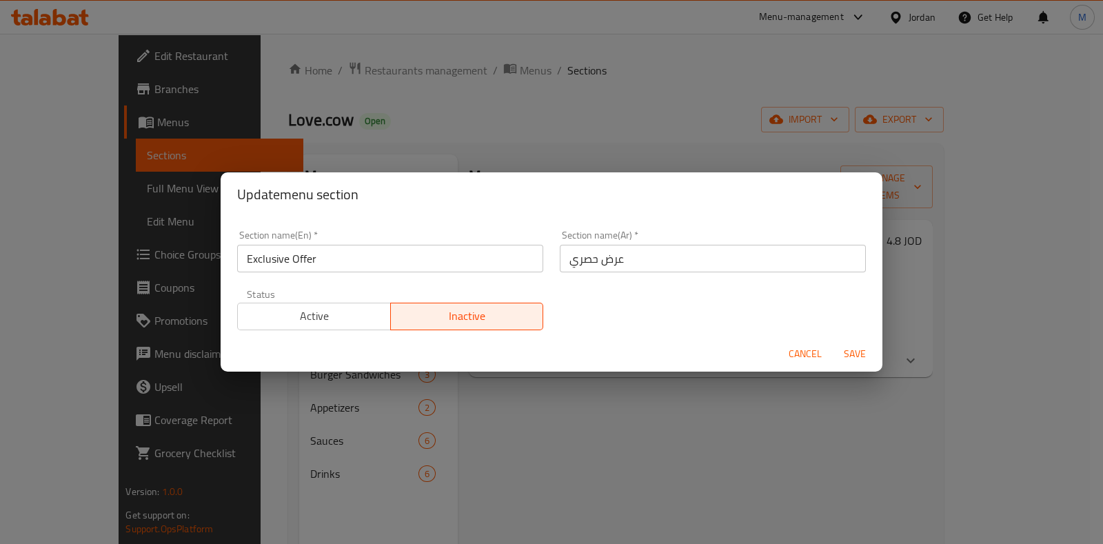
click at [364, 309] on span "Active" at bounding box center [314, 316] width 142 height 20
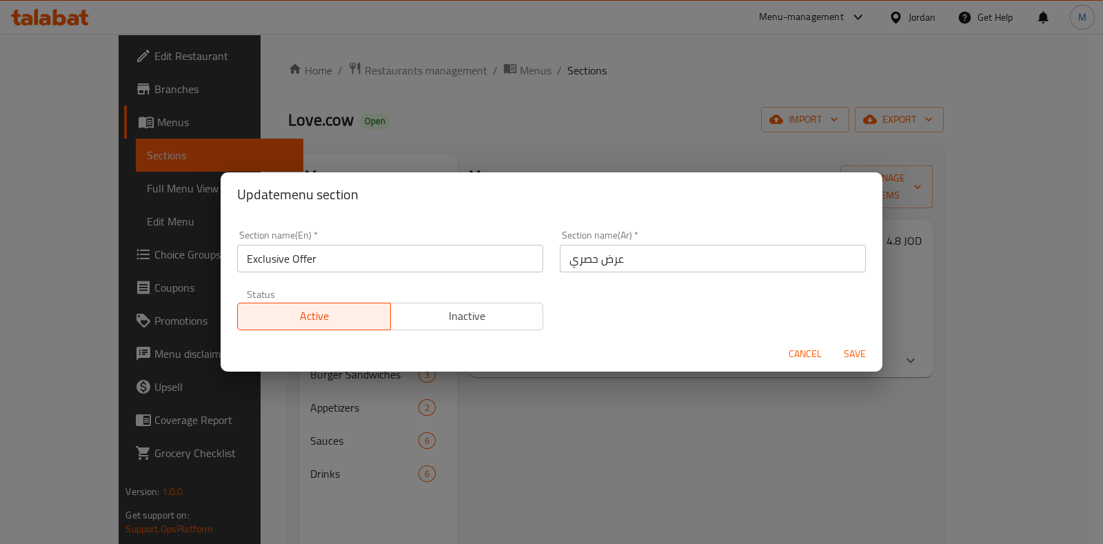
click at [854, 353] on span "Save" at bounding box center [855, 354] width 33 height 17
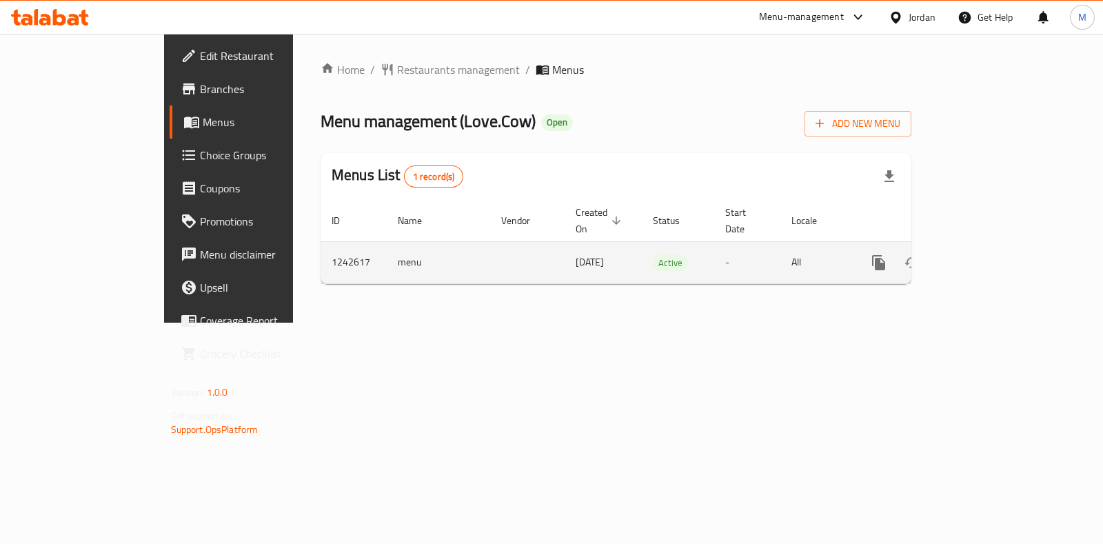
click at [987, 254] on icon "enhanced table" at bounding box center [978, 262] width 17 height 17
